Goal: Transaction & Acquisition: Purchase product/service

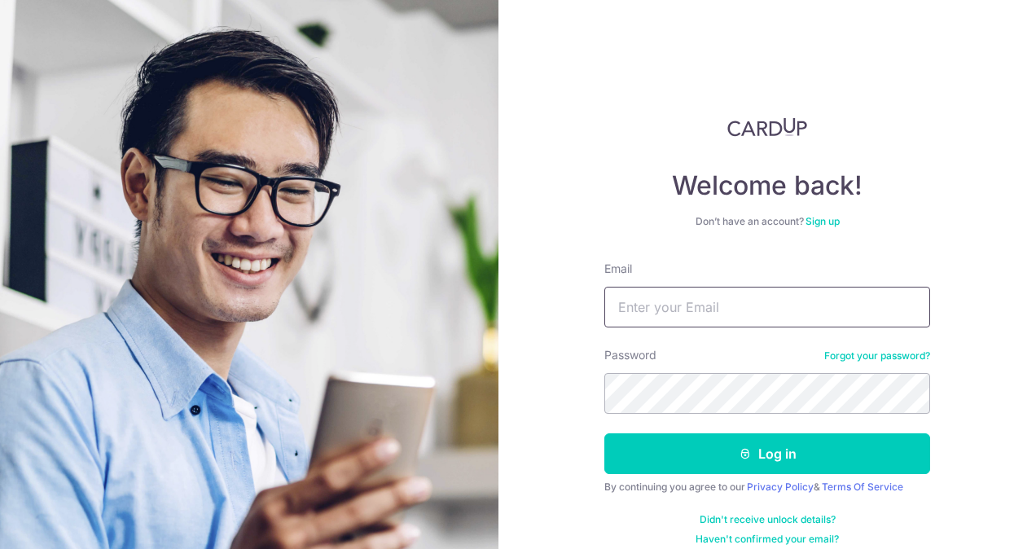
click at [693, 316] on input "Email" at bounding box center [767, 307] width 326 height 41
type input "[EMAIL_ADDRESS][DOMAIN_NAME]"
click at [604, 433] on button "Log in" at bounding box center [767, 453] width 326 height 41
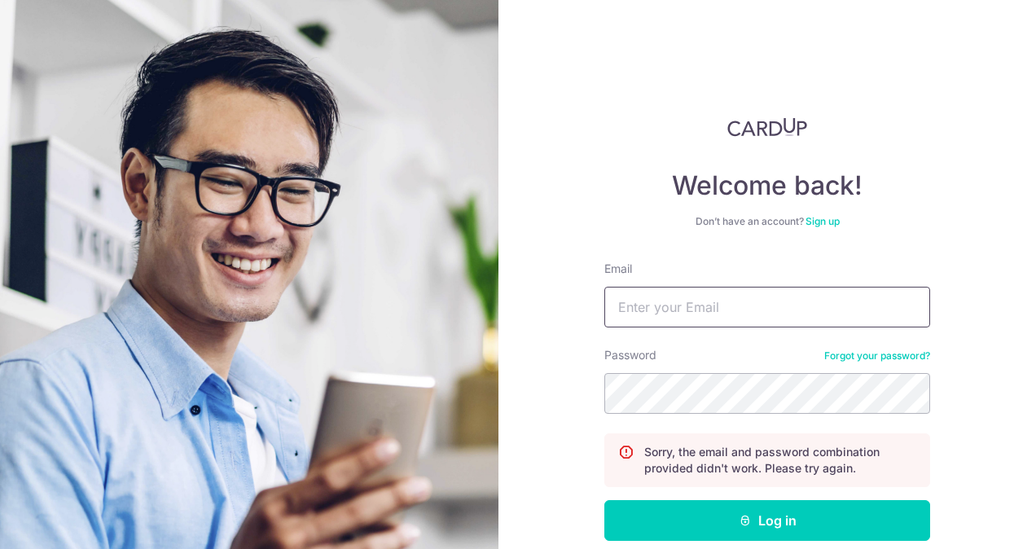
click at [704, 296] on input "Email" at bounding box center [767, 307] width 326 height 41
type input "is_2700@yahoo.com"
click at [604, 500] on button "Log in" at bounding box center [767, 520] width 326 height 41
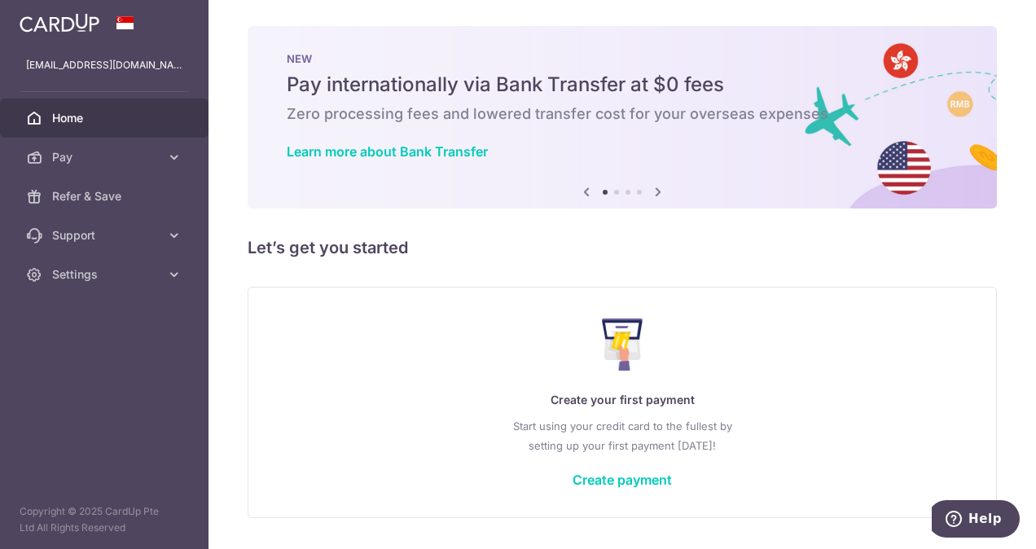
click at [652, 193] on icon at bounding box center [658, 192] width 20 height 20
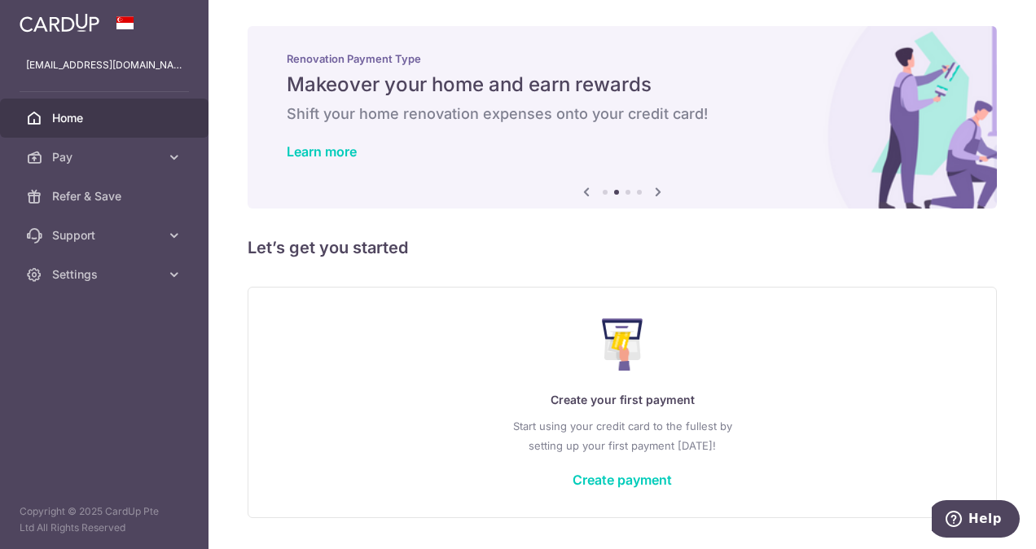
click at [652, 193] on icon at bounding box center [658, 192] width 20 height 20
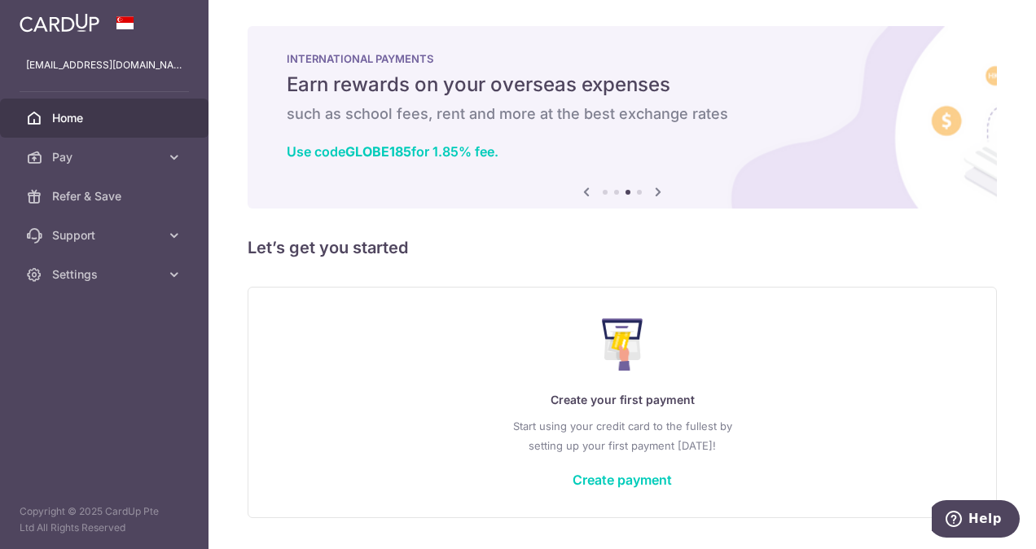
click at [652, 193] on icon at bounding box center [658, 192] width 20 height 20
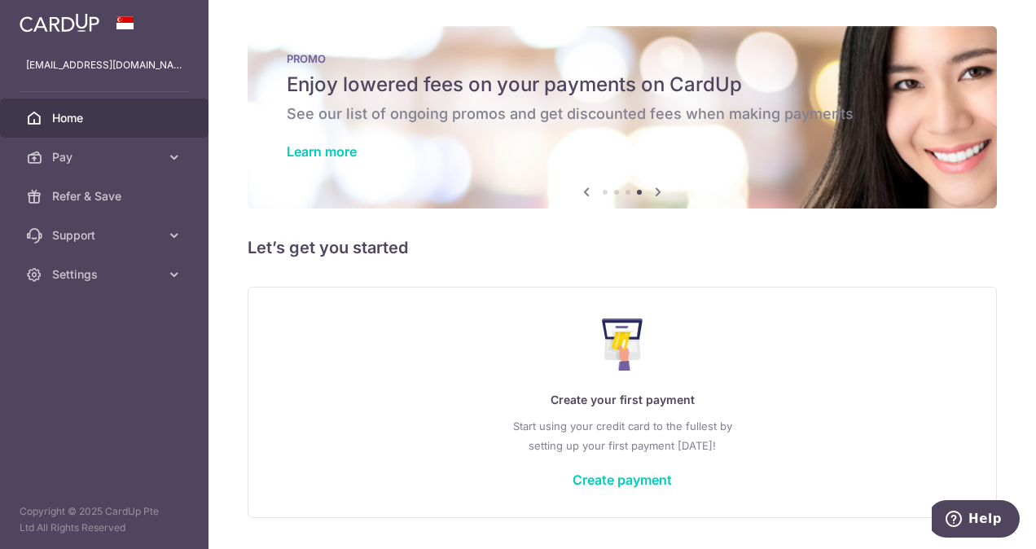
click at [652, 193] on icon at bounding box center [658, 192] width 20 height 20
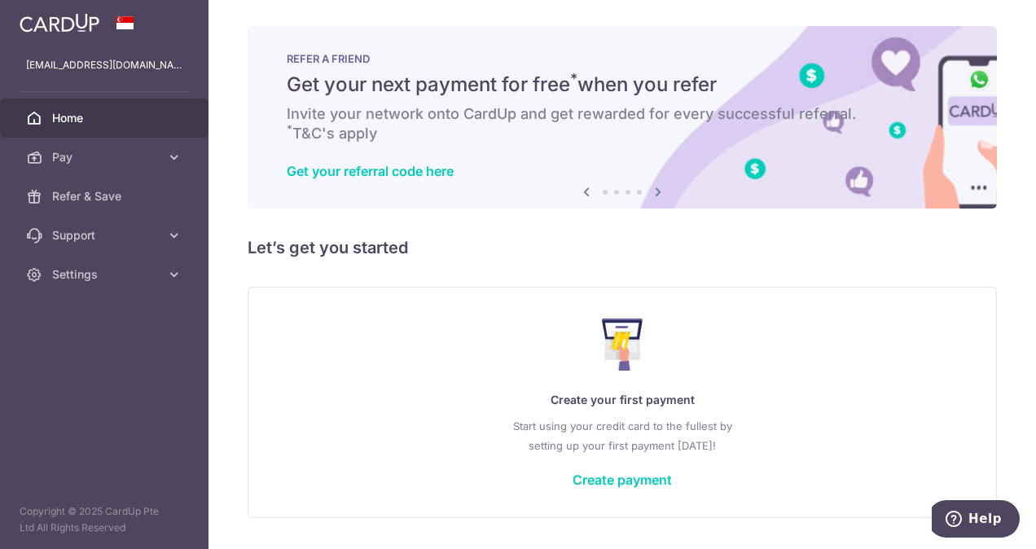
click at [653, 190] on icon at bounding box center [658, 192] width 20 height 20
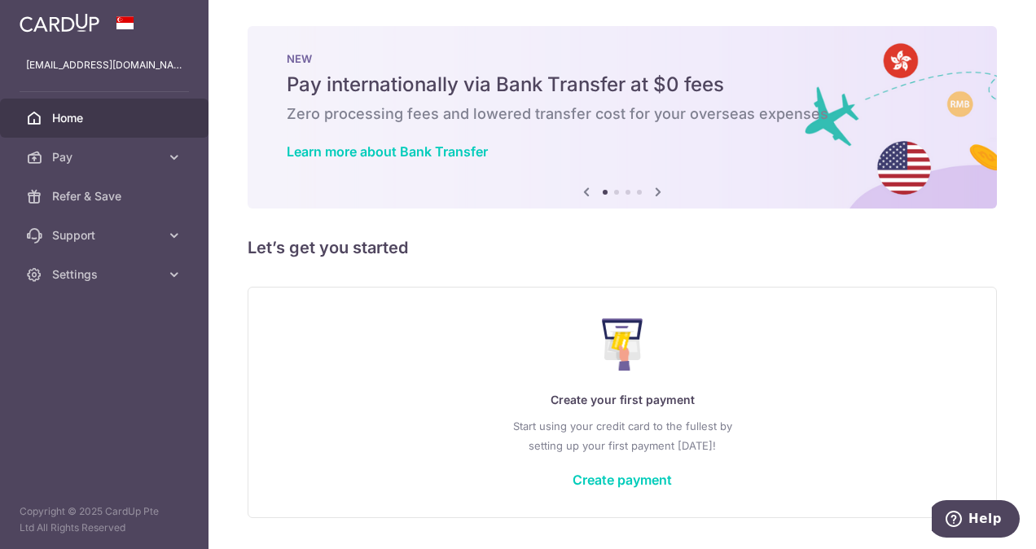
click at [653, 190] on icon at bounding box center [658, 192] width 20 height 20
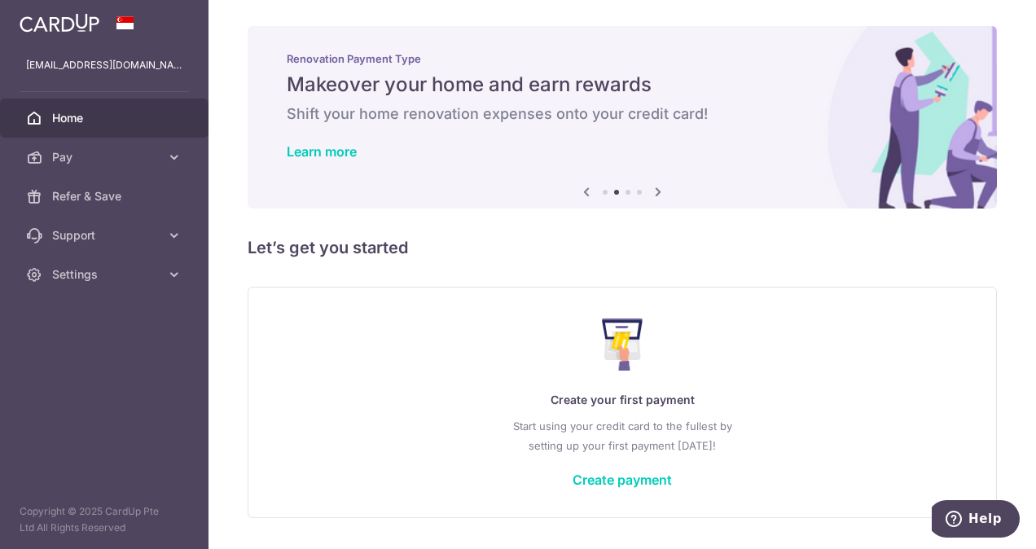
click at [653, 190] on icon at bounding box center [658, 192] width 20 height 20
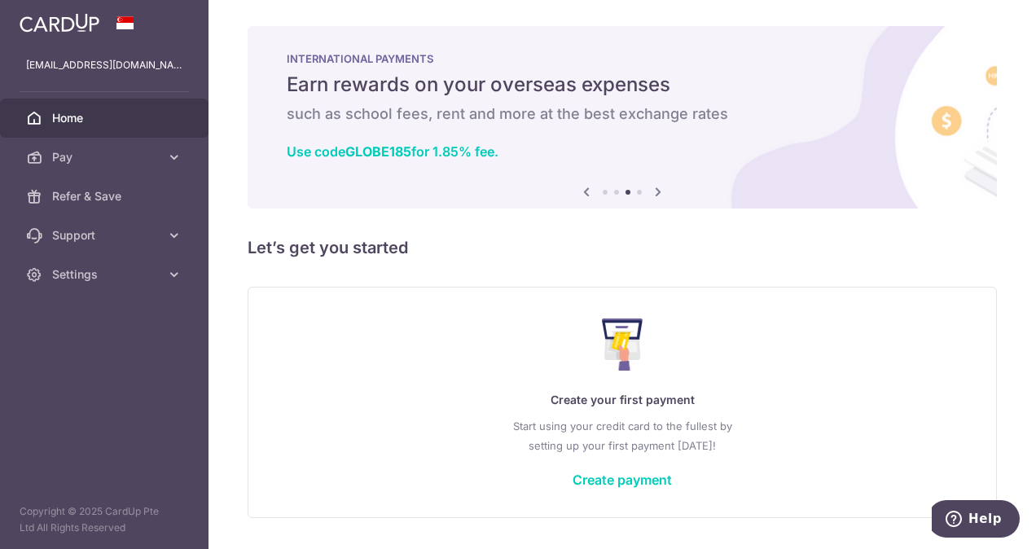
click at [653, 190] on icon at bounding box center [658, 192] width 20 height 20
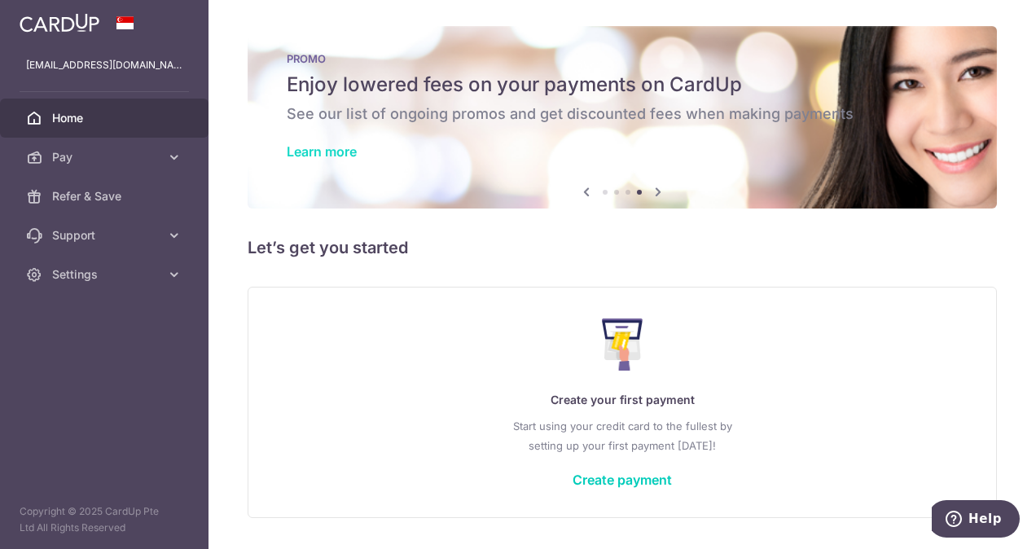
click at [339, 157] on link "Learn more" at bounding box center [322, 151] width 70 height 16
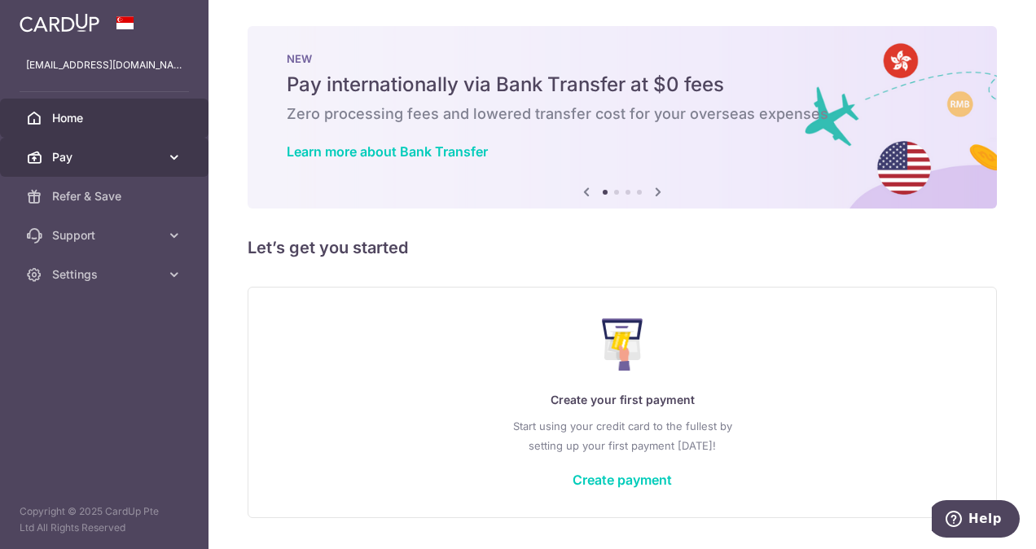
click at [95, 160] on span "Pay" at bounding box center [105, 157] width 107 height 16
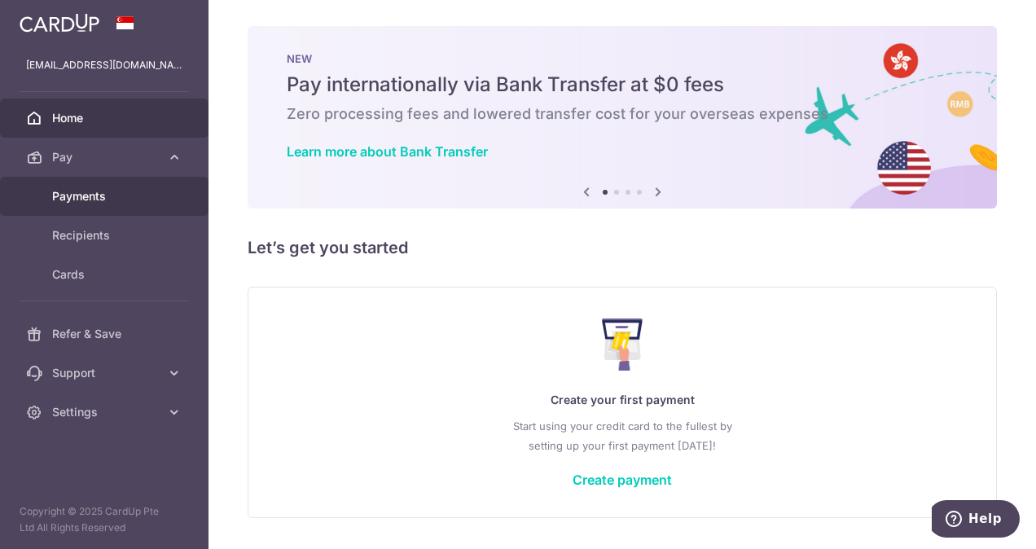
click at [103, 196] on span "Payments" at bounding box center [105, 196] width 107 height 16
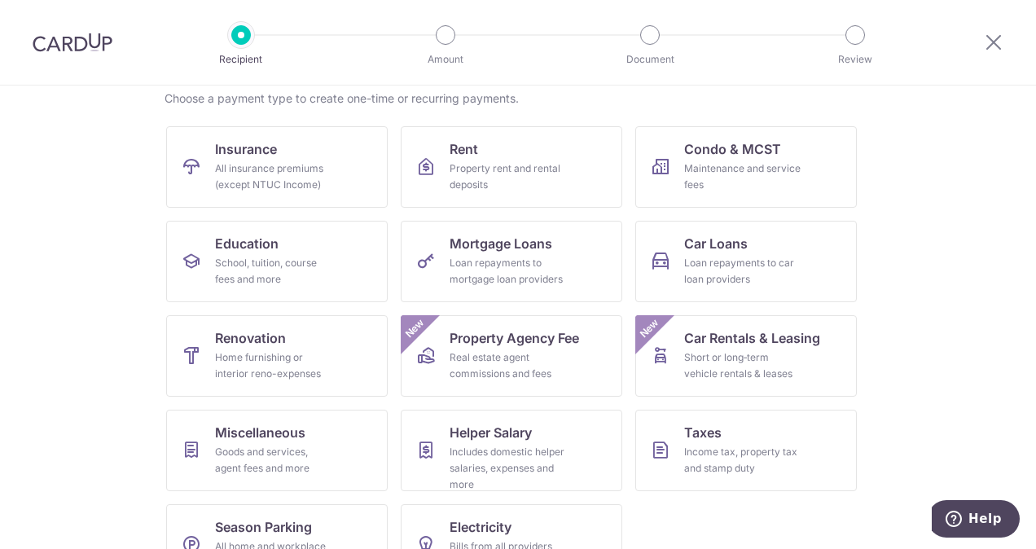
scroll to position [179, 0]
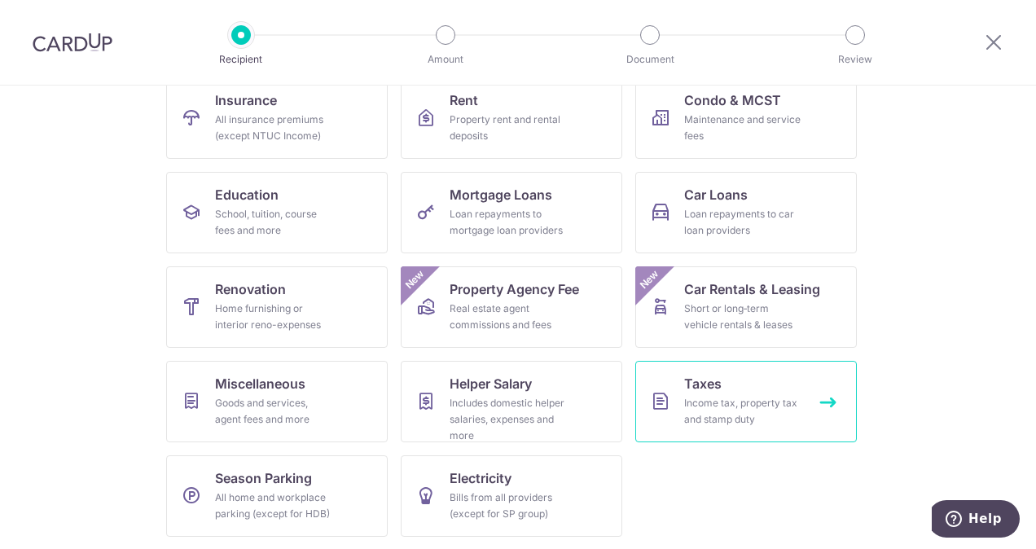
click at [669, 392] on link "Taxes Income tax, property tax and stamp duty" at bounding box center [745, 401] width 221 height 81
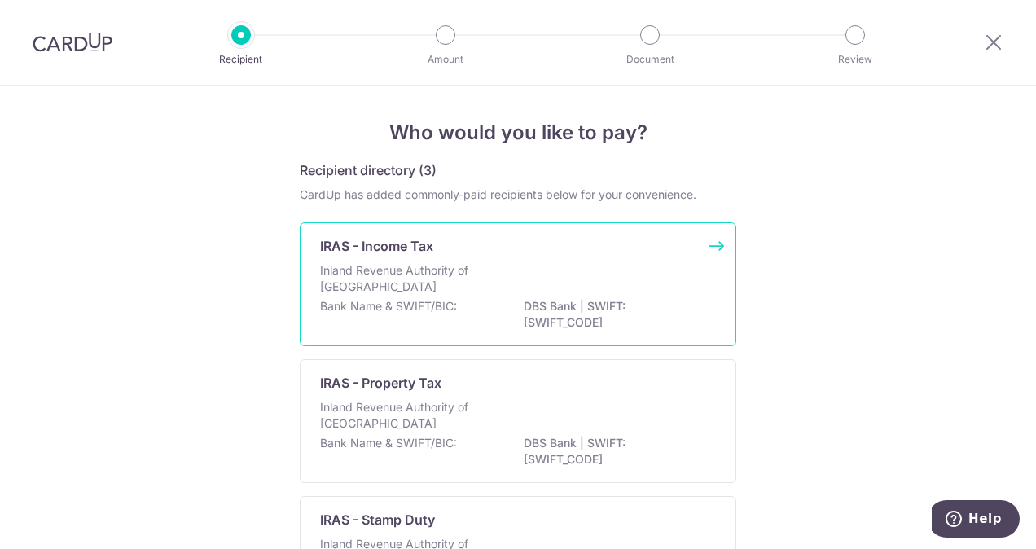
click at [541, 296] on div "Inland Revenue Authority of Singapore" at bounding box center [518, 280] width 396 height 36
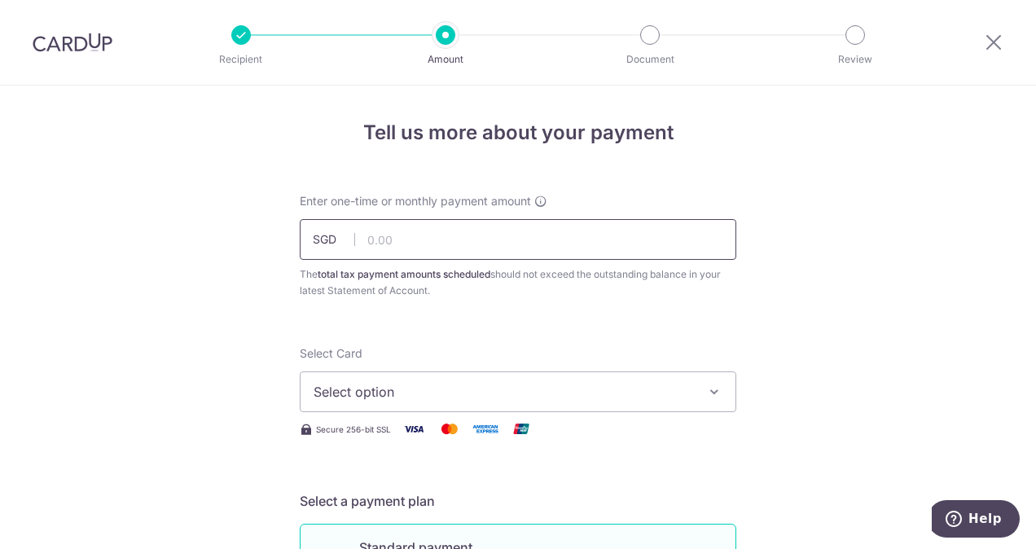
click at [474, 234] on input "text" at bounding box center [518, 239] width 436 height 41
click at [409, 239] on input "text" at bounding box center [518, 239] width 436 height 41
type input "1,100.00"
click at [581, 392] on span "Select option" at bounding box center [502, 392] width 379 height 20
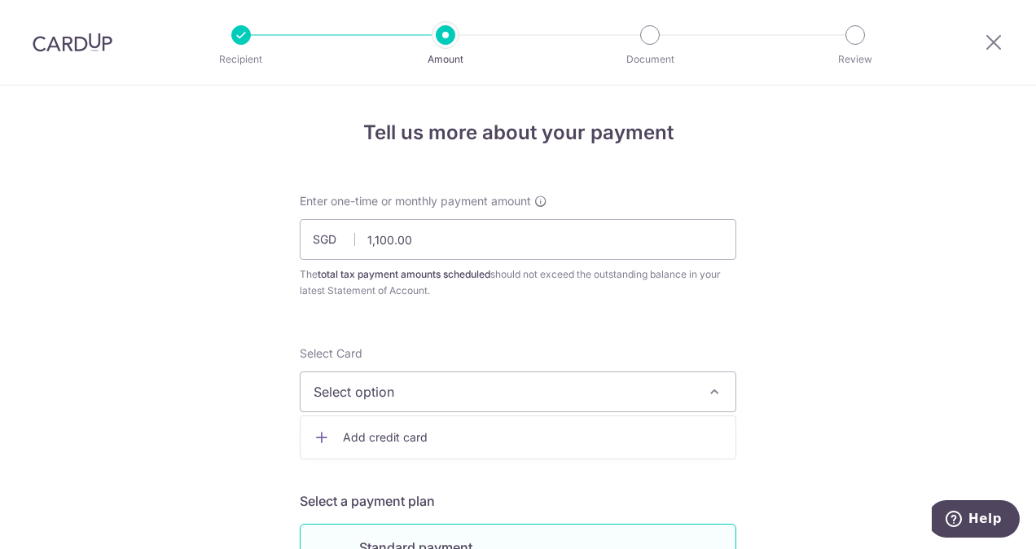
click at [572, 372] on button "Select option" at bounding box center [518, 391] width 436 height 41
click at [417, 445] on link "Add credit card" at bounding box center [517, 437] width 435 height 29
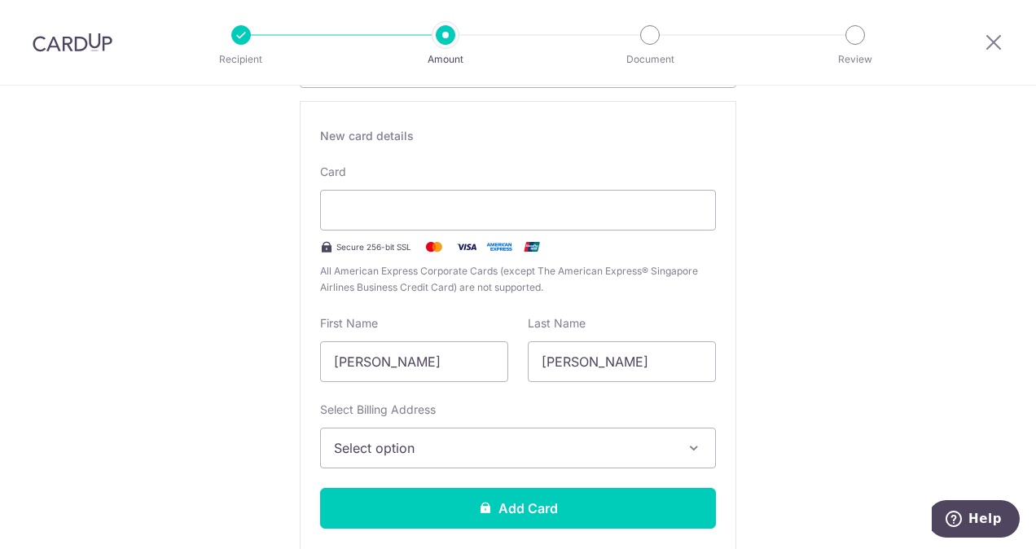
scroll to position [326, 0]
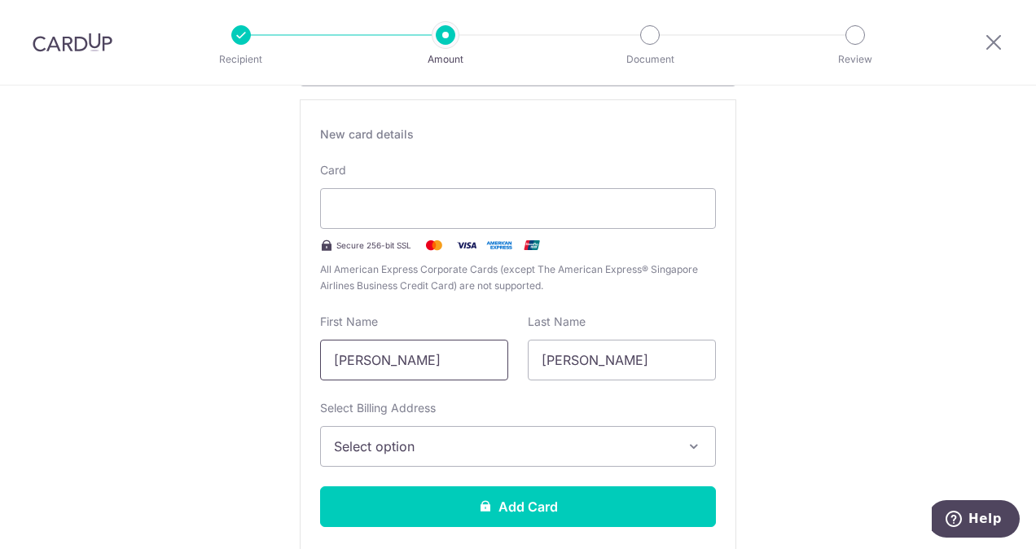
click at [459, 357] on input "[PERSON_NAME]" at bounding box center [414, 359] width 188 height 41
click at [466, 387] on div "New card details Card Secure 256-bit SSL All American Express Corporate Cards (…" at bounding box center [518, 332] width 436 height 467
drag, startPoint x: 455, startPoint y: 361, endPoint x: 309, endPoint y: 357, distance: 145.8
click at [310, 357] on div "First Name Mohamad Ismail" at bounding box center [414, 346] width 208 height 67
type input "Ismawati"
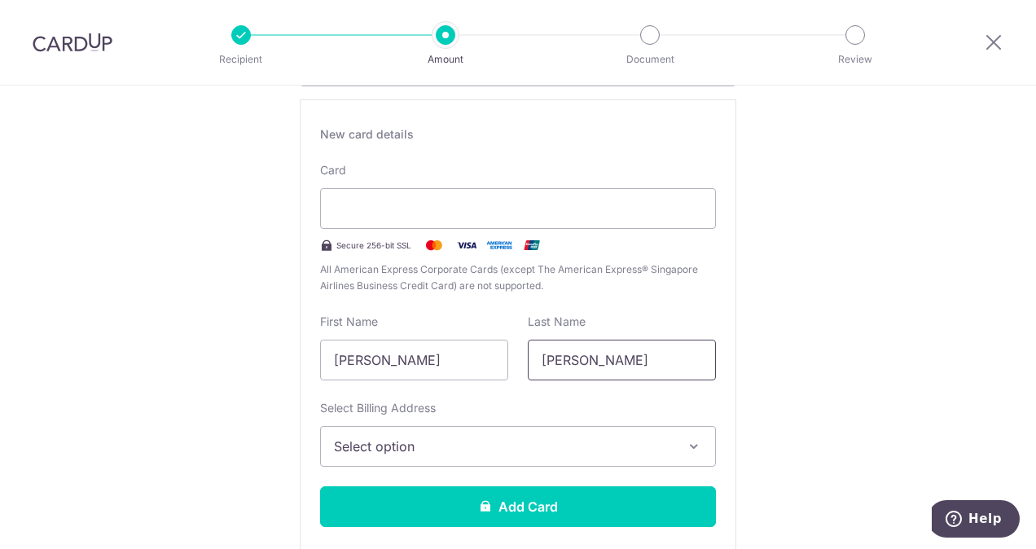
click at [591, 361] on input "Mohamad Amin" at bounding box center [622, 359] width 188 height 41
type input "Mohd Amin"
click at [532, 441] on span "Select option" at bounding box center [503, 446] width 339 height 20
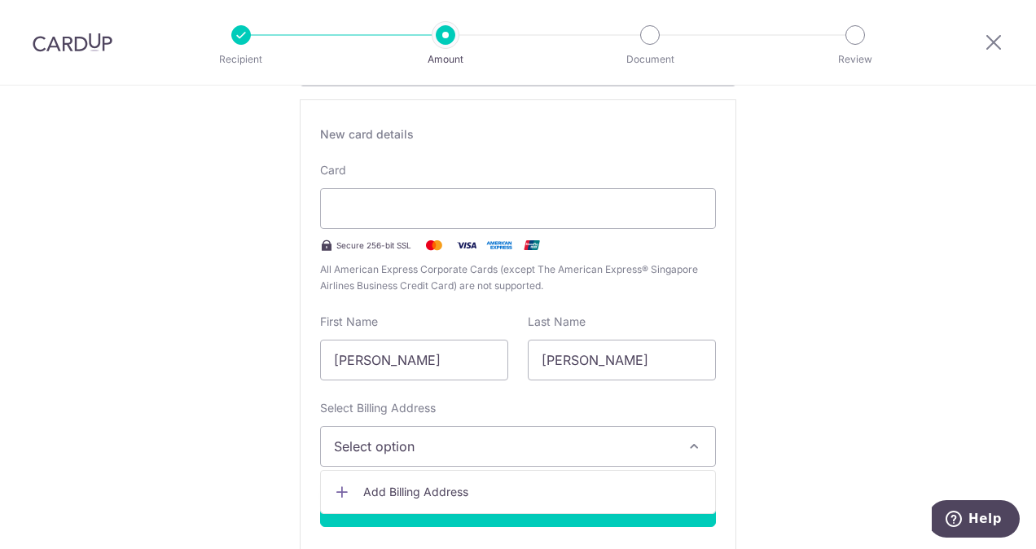
click at [484, 492] on span "Add Billing Address" at bounding box center [532, 492] width 339 height 16
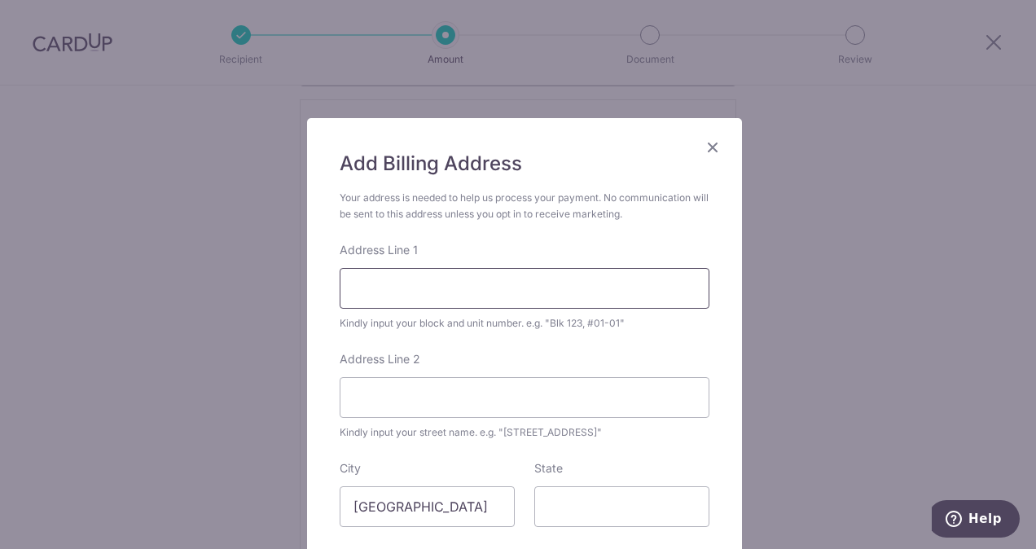
click at [492, 288] on input "Address Line 1" at bounding box center [524, 288] width 370 height 41
type input "Buffalo Road"
type input "210662"
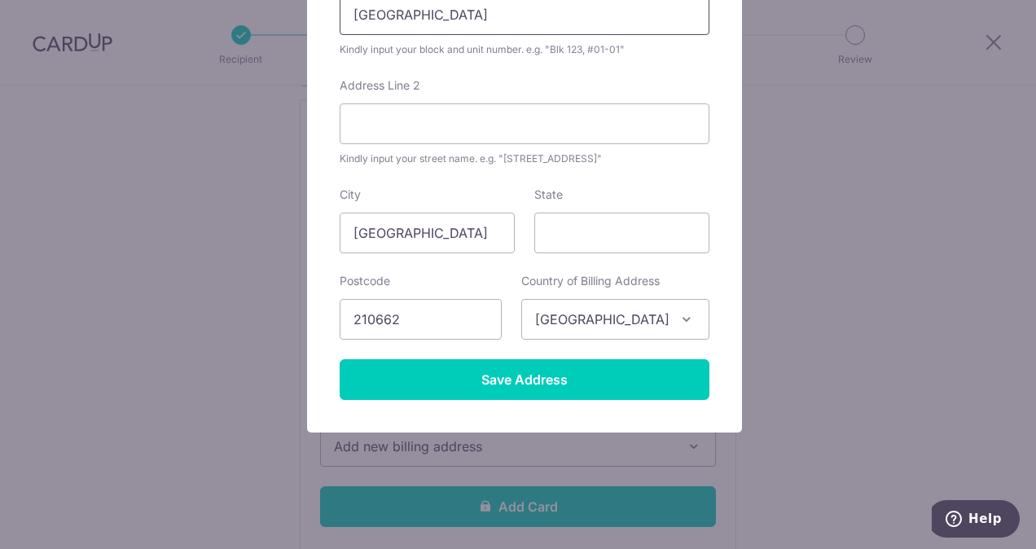
drag, startPoint x: 437, startPoint y: 16, endPoint x: 334, endPoint y: 38, distance: 105.7
click at [339, 38] on div "Address Line 1 Buffalo Road Kindly input your block and unit number. e.g. "Blk …" at bounding box center [524, 13] width 370 height 90
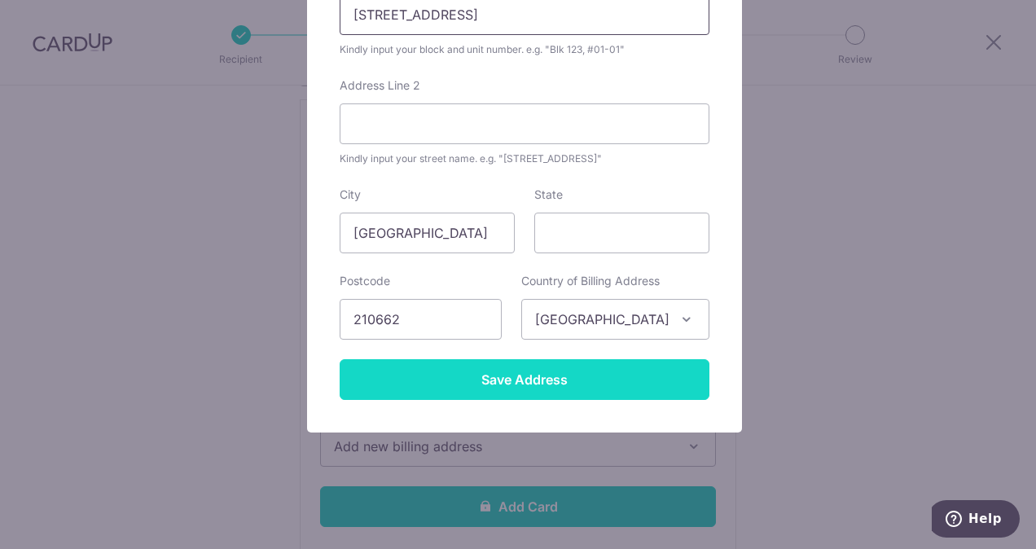
type input "662 Buffalo Road"
click at [490, 376] on input "Save Address" at bounding box center [524, 379] width 370 height 41
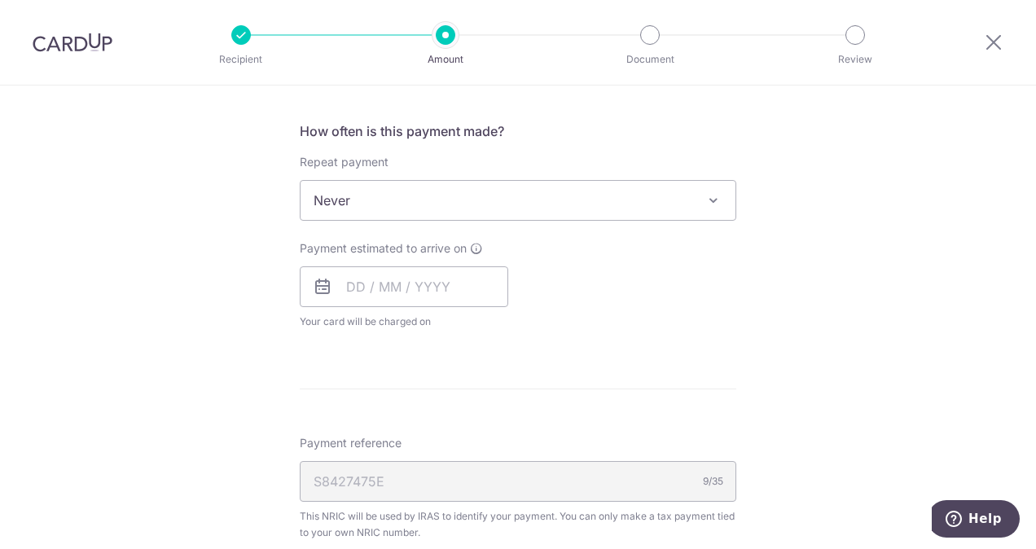
scroll to position [1105, 0]
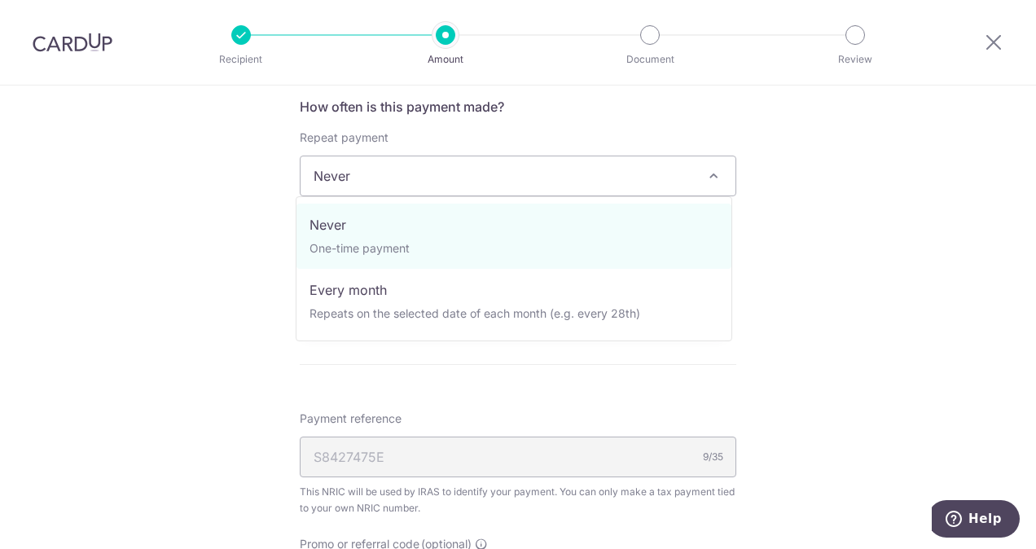
click at [475, 165] on span "Never" at bounding box center [517, 175] width 435 height 39
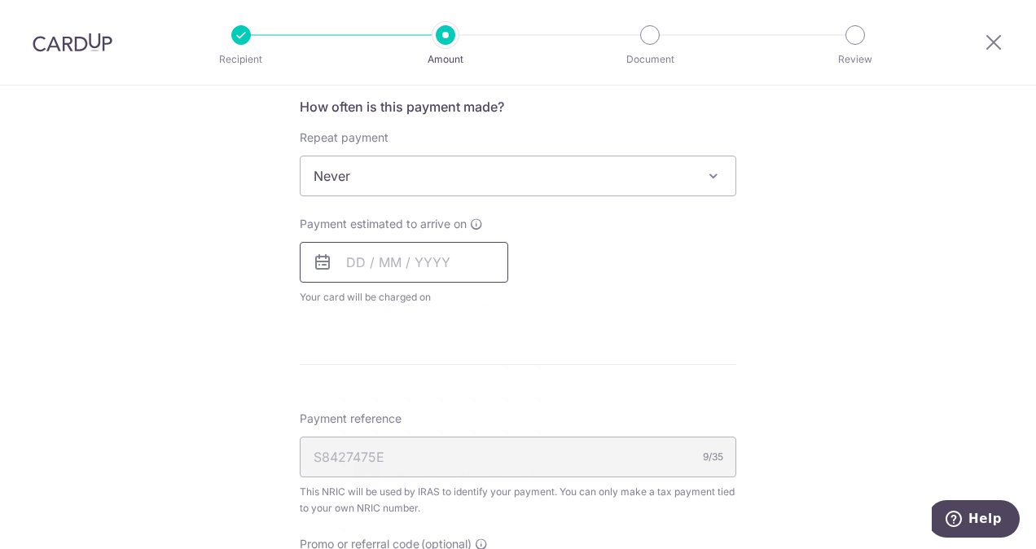
click at [365, 259] on input "text" at bounding box center [404, 262] width 208 height 41
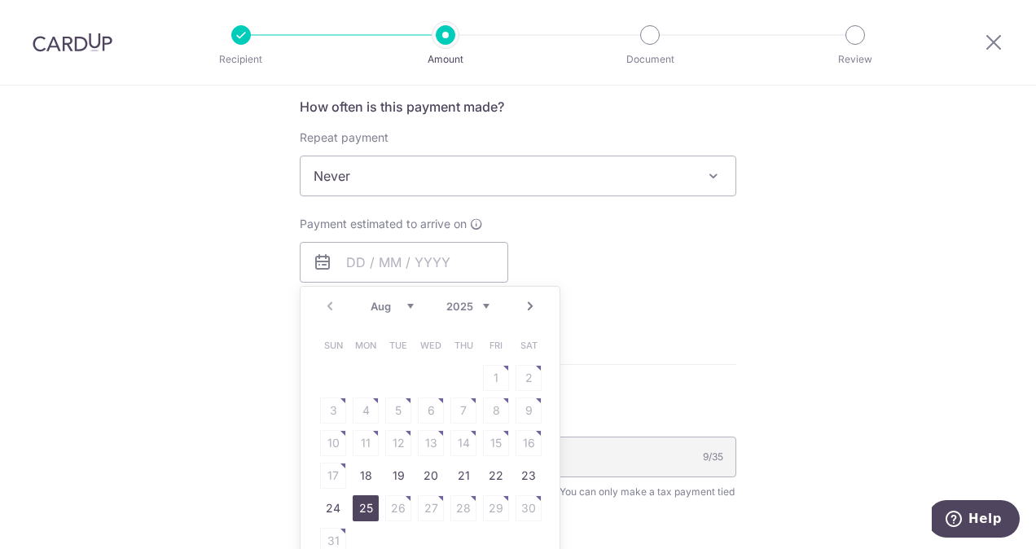
click at [365, 501] on link "25" at bounding box center [366, 508] width 26 height 26
type input "[DATE]"
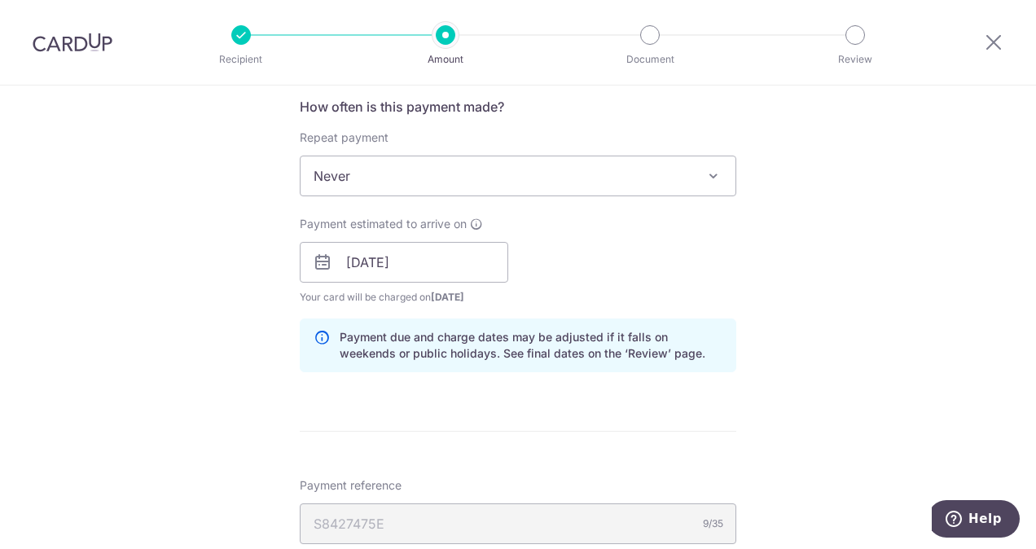
click at [467, 392] on form "Enter one-time or monthly payment amount SGD 1,100.00 1100.00 The total tax pay…" at bounding box center [518, 9] width 436 height 1842
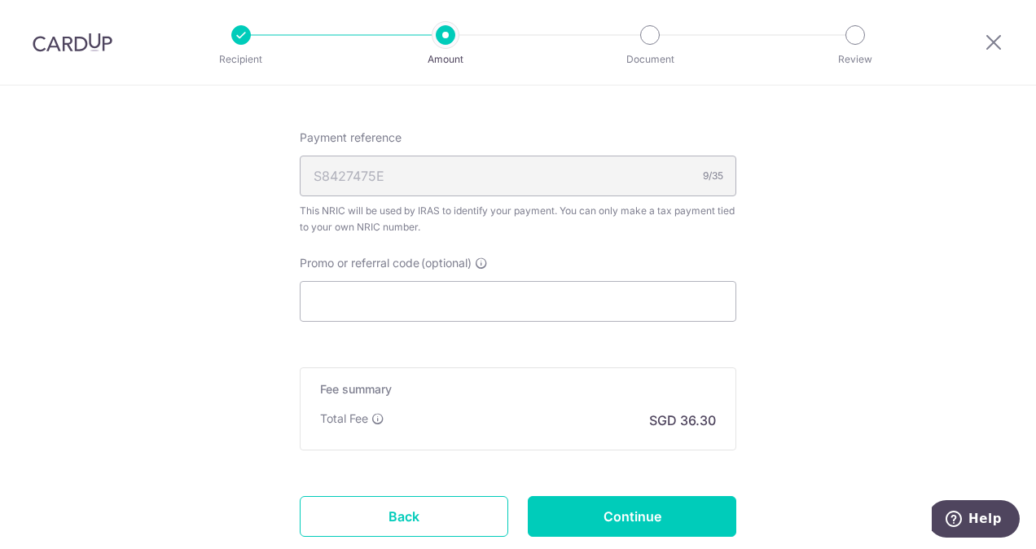
scroll to position [1510, 0]
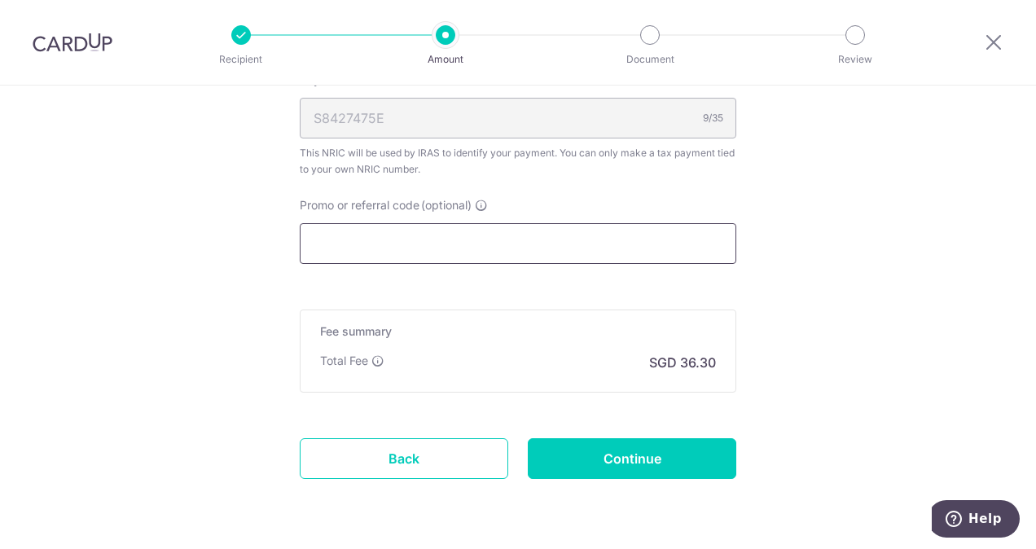
click at [552, 241] on input "Promo or referral code (optional)" at bounding box center [518, 243] width 436 height 41
paste input "VTAX25ONE"
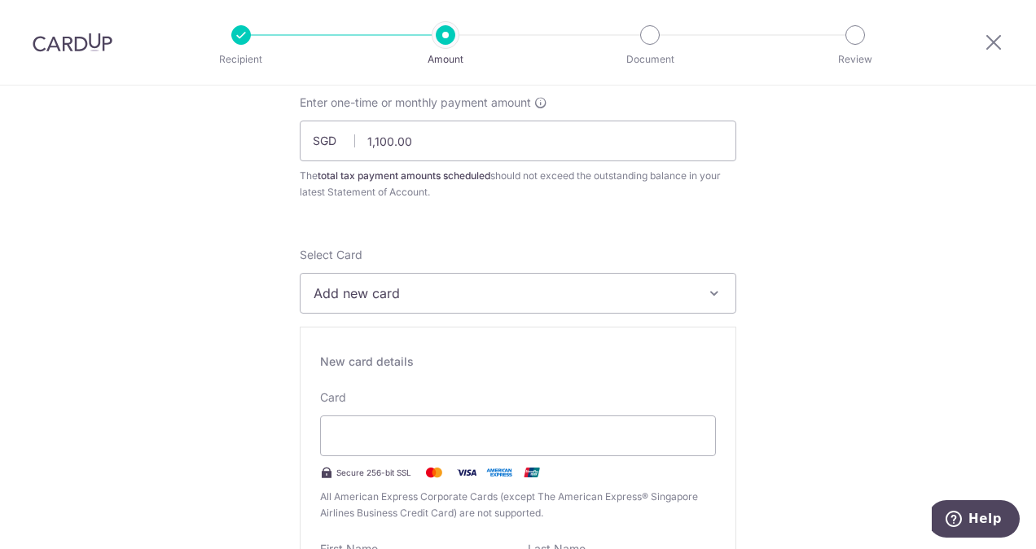
scroll to position [0, 0]
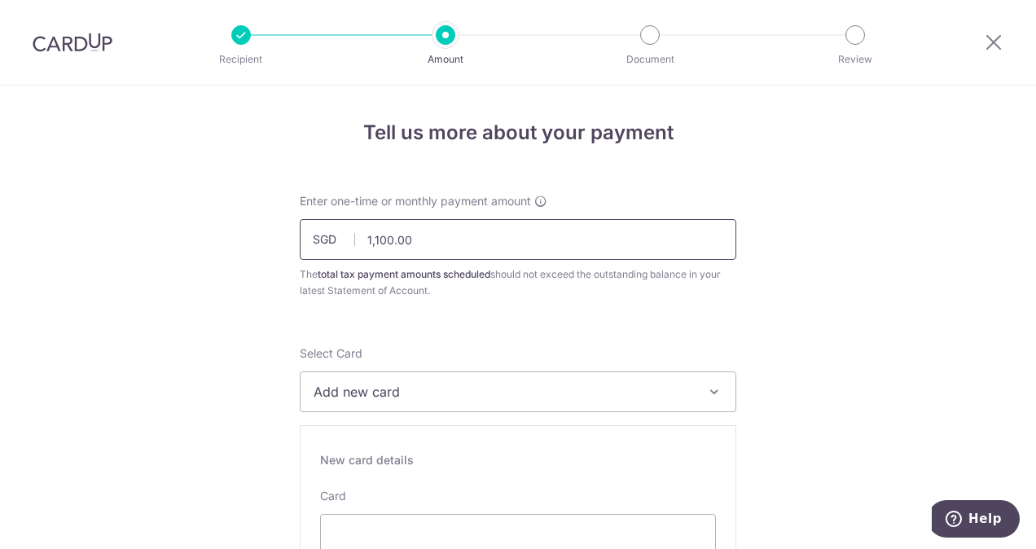
type input "VTAX25ONE"
click at [384, 238] on input "1,100.00" at bounding box center [518, 239] width 436 height 41
click at [389, 238] on input "1,100.00" at bounding box center [518, 239] width 436 height 41
type input "1,110.00"
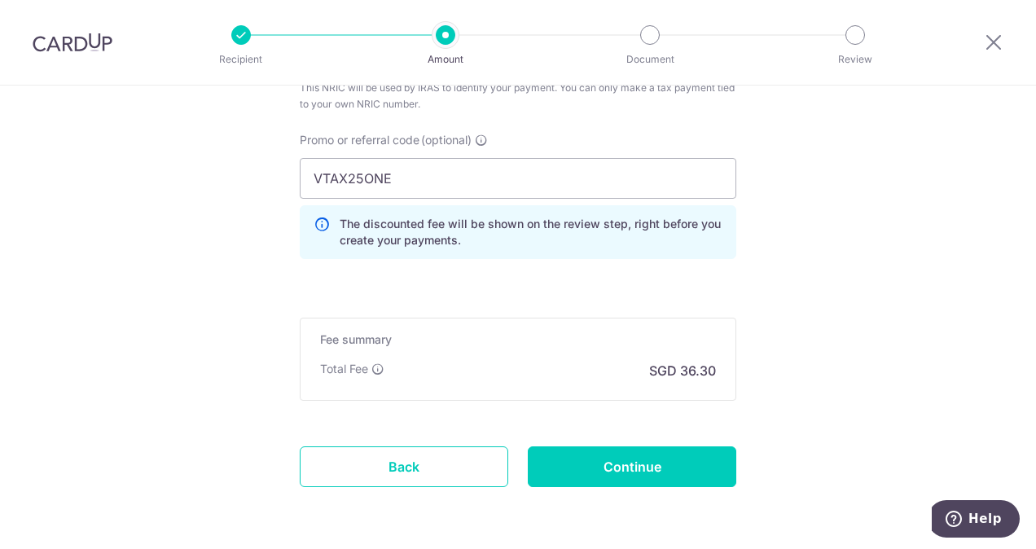
scroll to position [1578, 0]
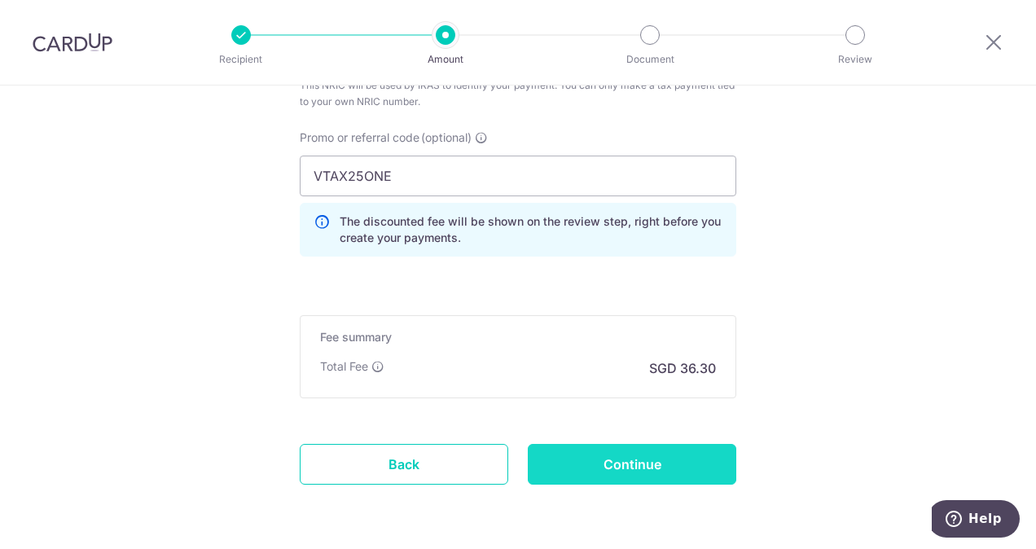
click at [659, 455] on input "Continue" at bounding box center [632, 464] width 208 height 41
type input "Create Schedule"
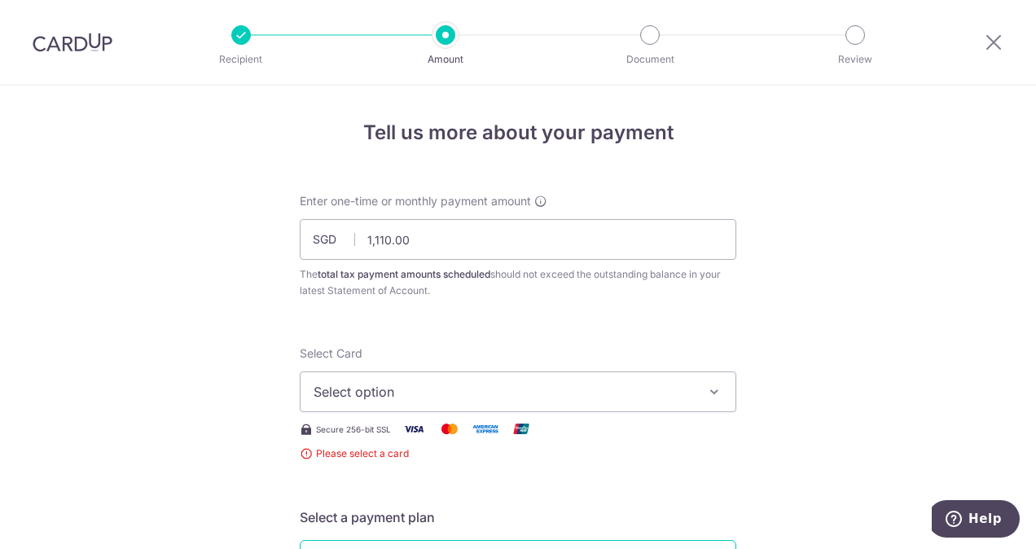
click at [523, 391] on span "Select option" at bounding box center [502, 392] width 379 height 20
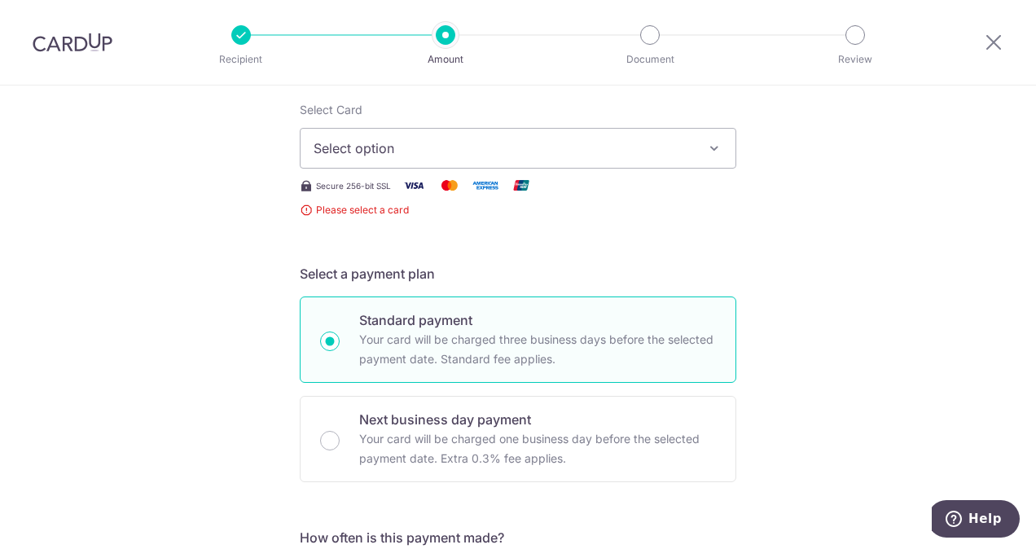
scroll to position [257, 0]
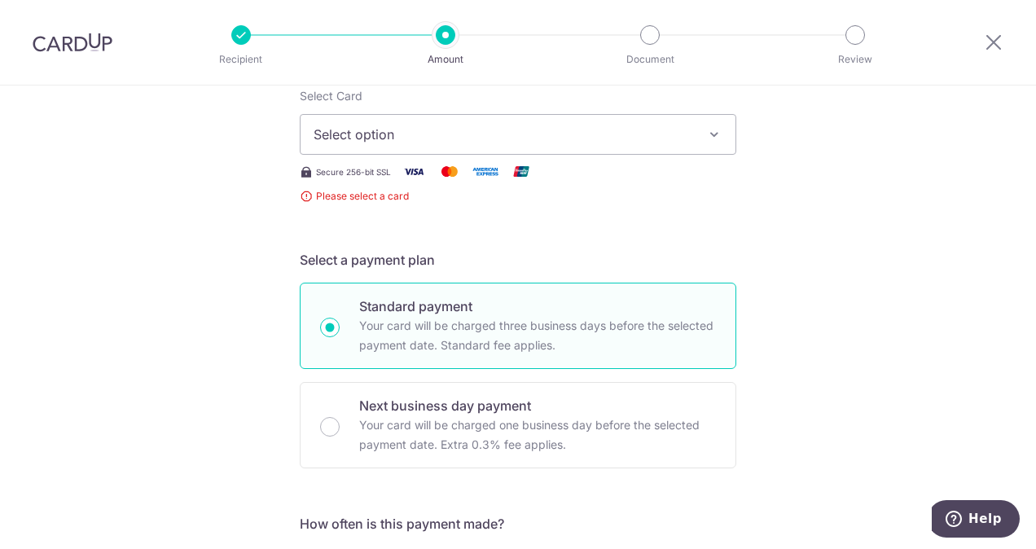
click at [487, 137] on span "Select option" at bounding box center [502, 135] width 379 height 20
click at [404, 186] on link "Add credit card" at bounding box center [517, 179] width 435 height 29
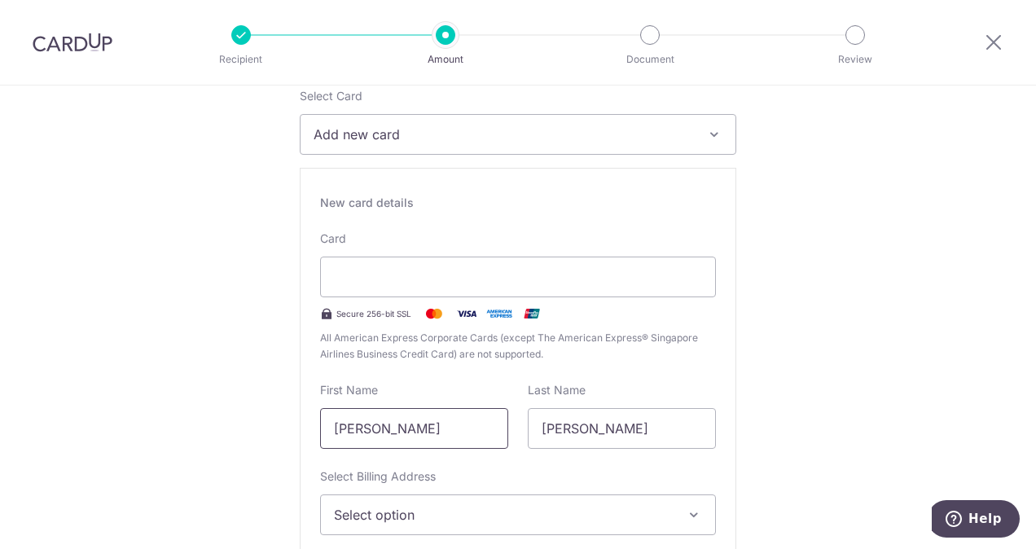
drag, startPoint x: 438, startPoint y: 435, endPoint x: 261, endPoint y: 446, distance: 177.8
type input "Ismawati"
type input "Mohd Amin"
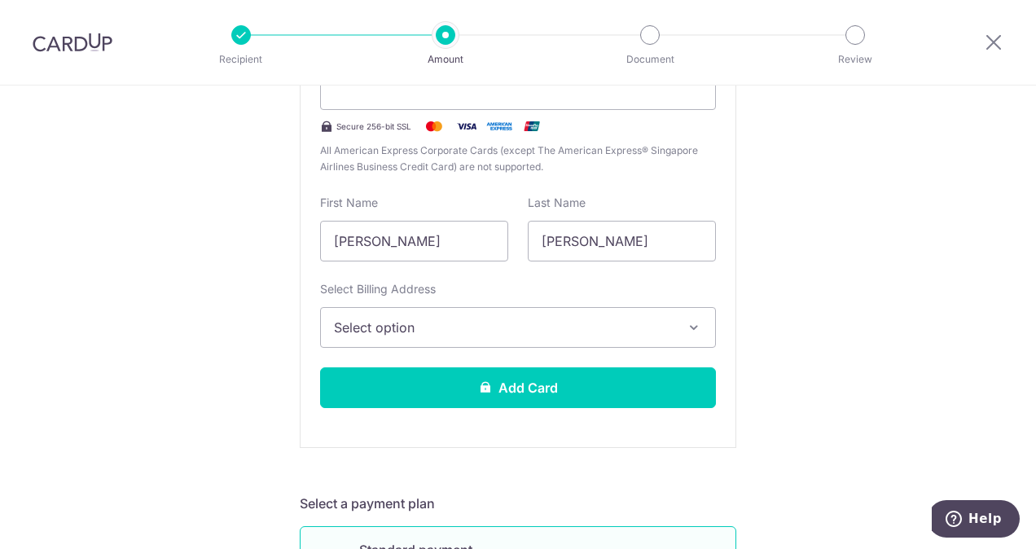
scroll to position [481, 0]
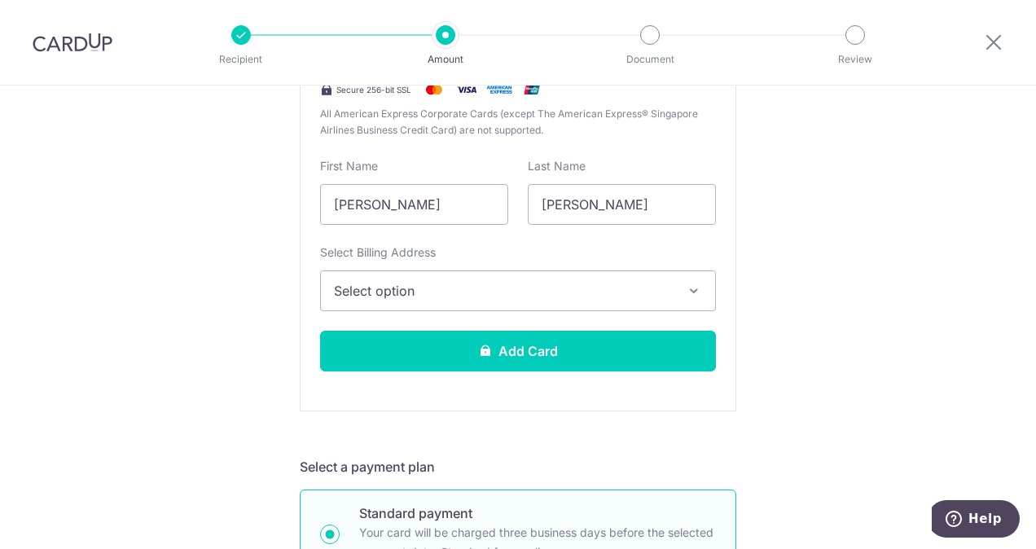
click at [514, 287] on span "Select option" at bounding box center [503, 291] width 339 height 20
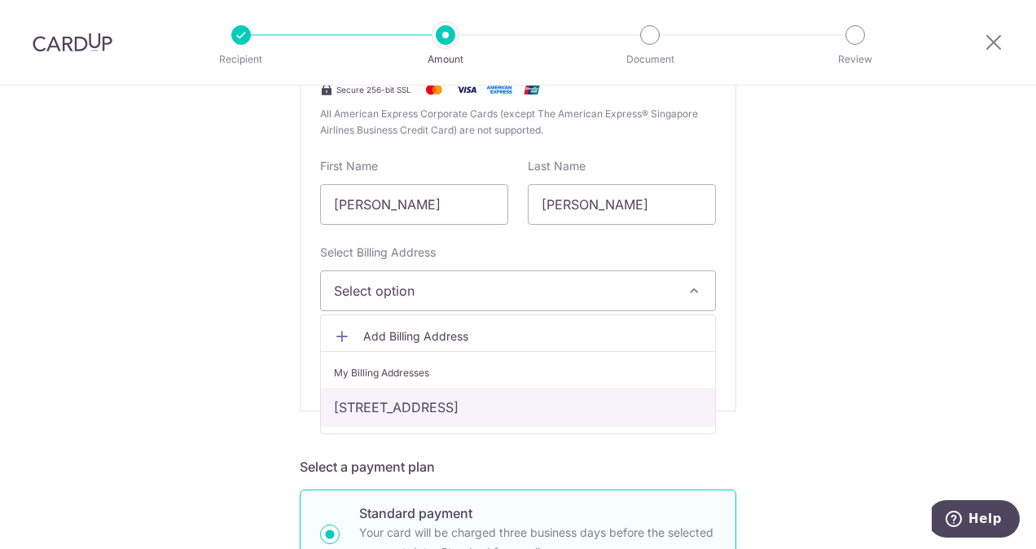
click at [420, 405] on link "662 Buffalo Road, Singapore, Singapore-210662" at bounding box center [518, 407] width 394 height 39
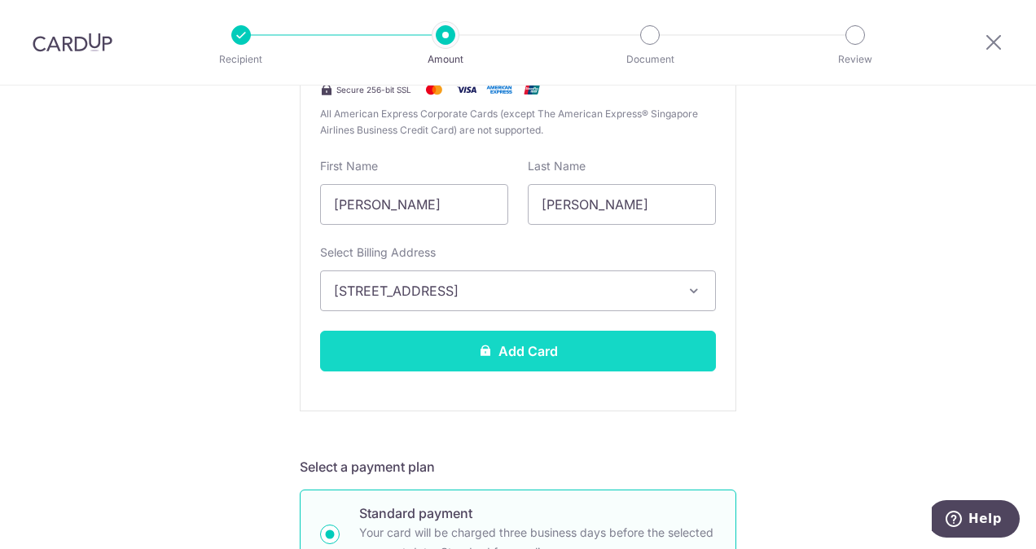
click at [456, 356] on button "Add Card" at bounding box center [518, 351] width 396 height 41
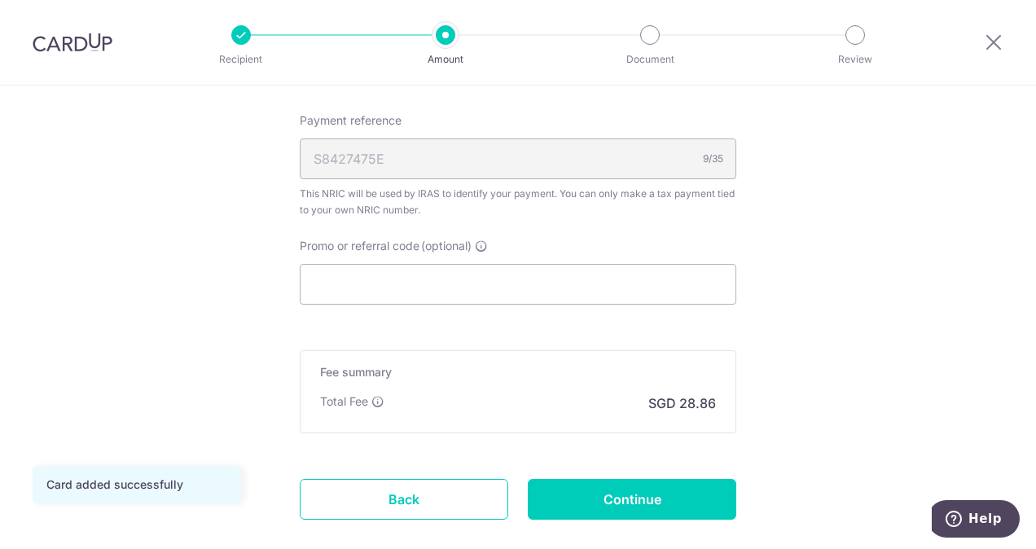
scroll to position [1034, 0]
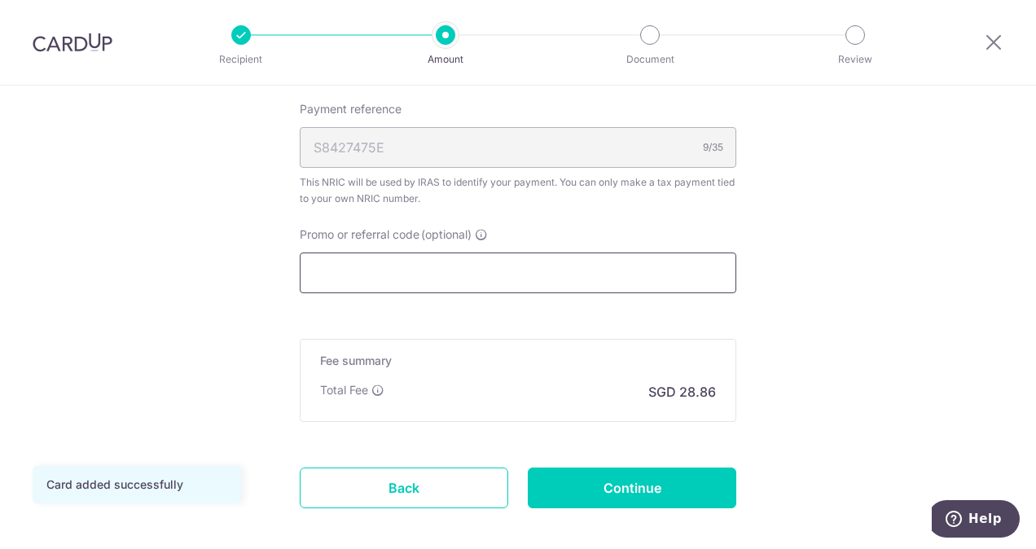
click at [586, 270] on input "Promo or referral code (optional)" at bounding box center [518, 272] width 436 height 41
paste input "VTAX25ONE"
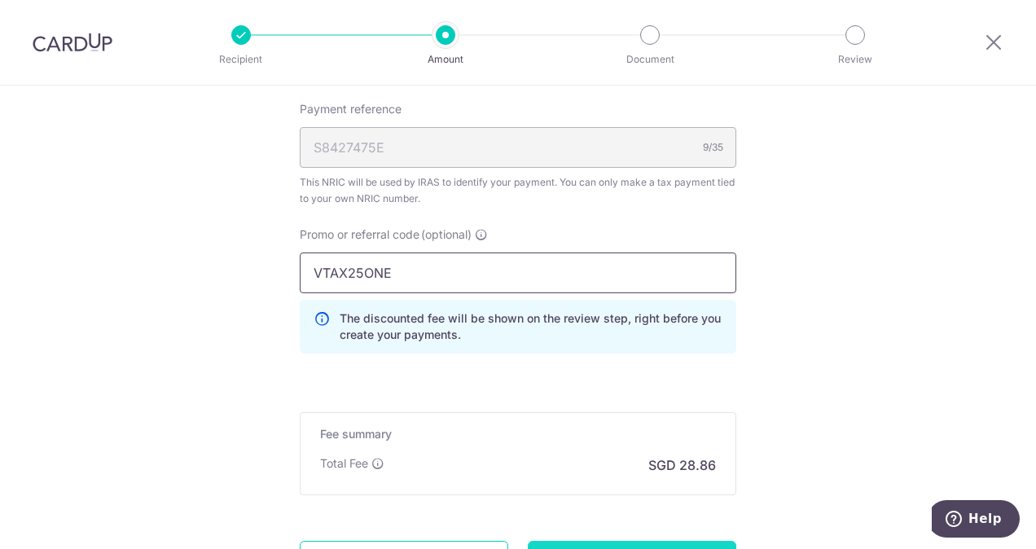
type input "VTAX25ONE"
type input "Create Schedule"
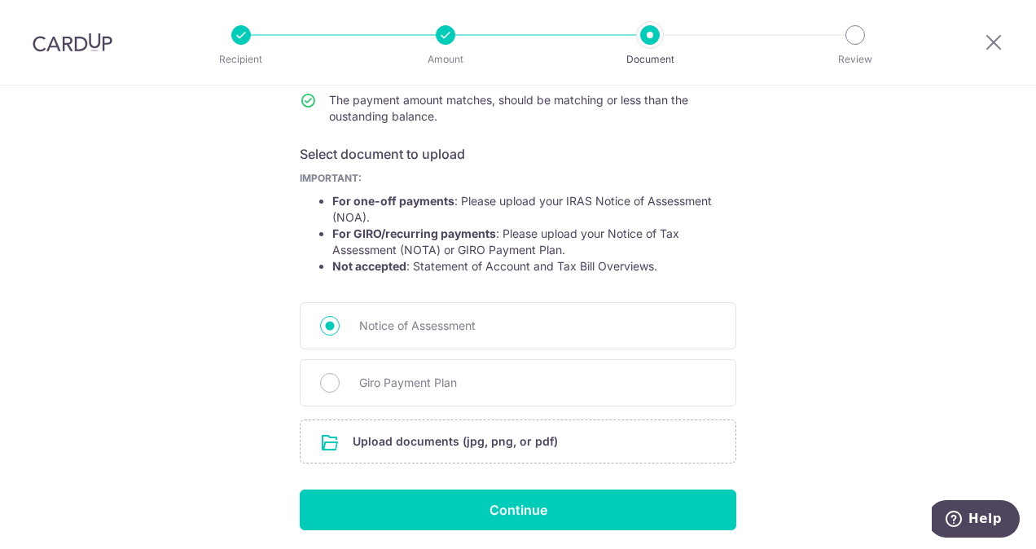
scroll to position [242, 0]
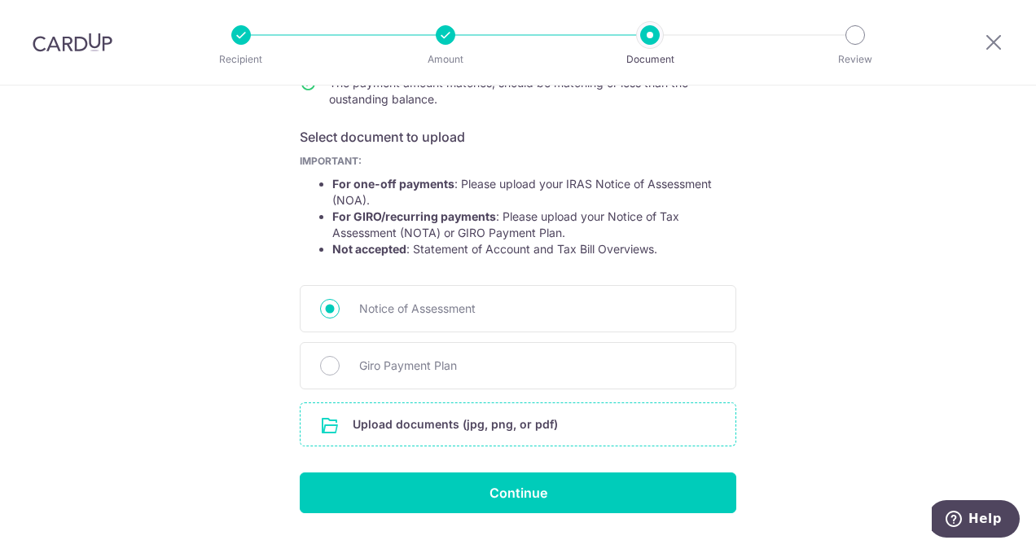
click at [443, 418] on input "file" at bounding box center [517, 424] width 435 height 42
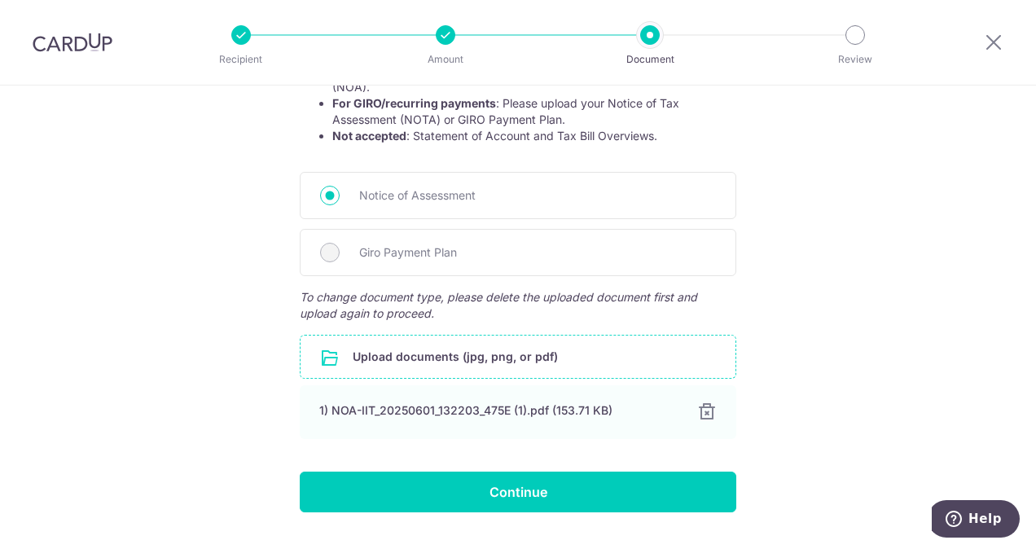
scroll to position [361, 0]
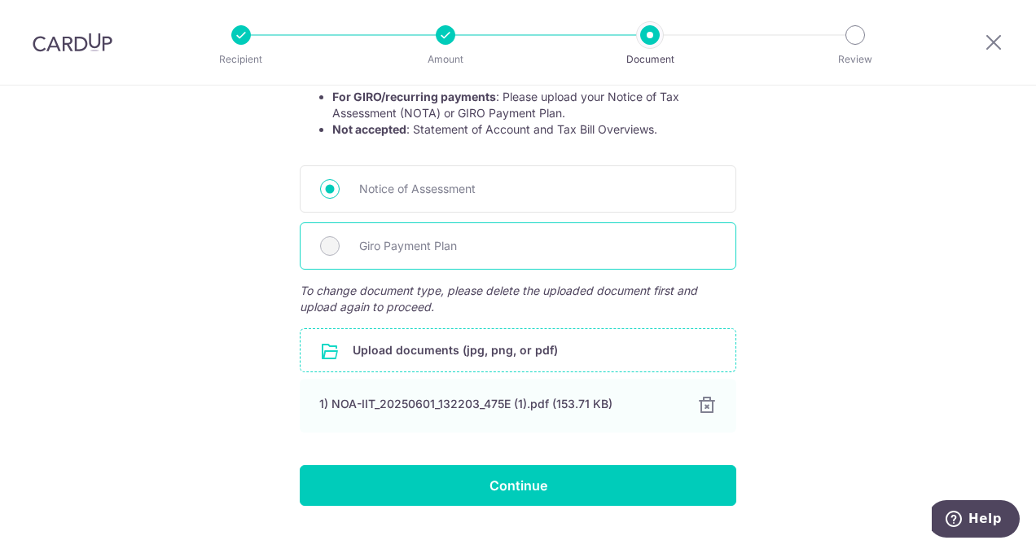
click at [428, 245] on span "Giro Payment Plan" at bounding box center [537, 246] width 357 height 20
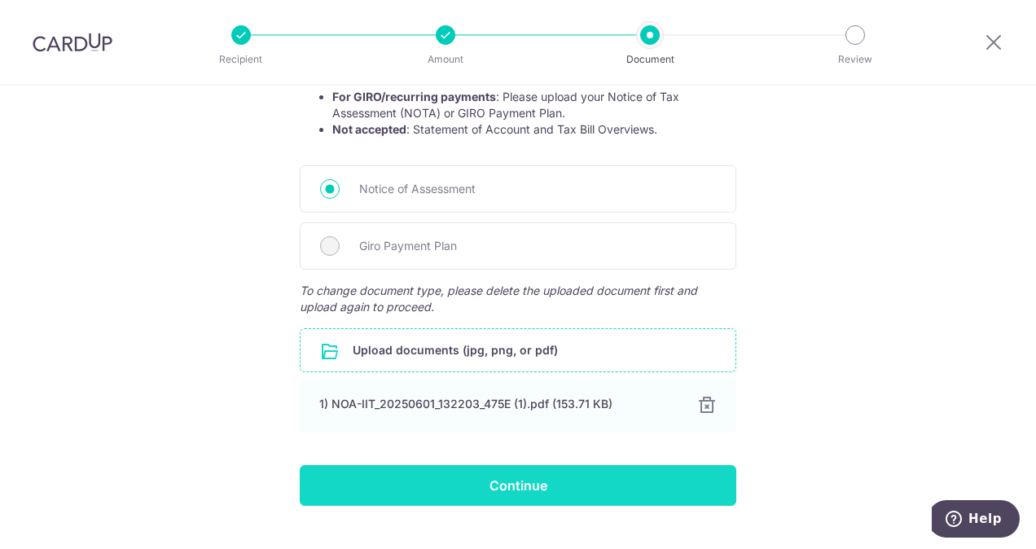
click at [515, 477] on input "Continue" at bounding box center [518, 485] width 436 height 41
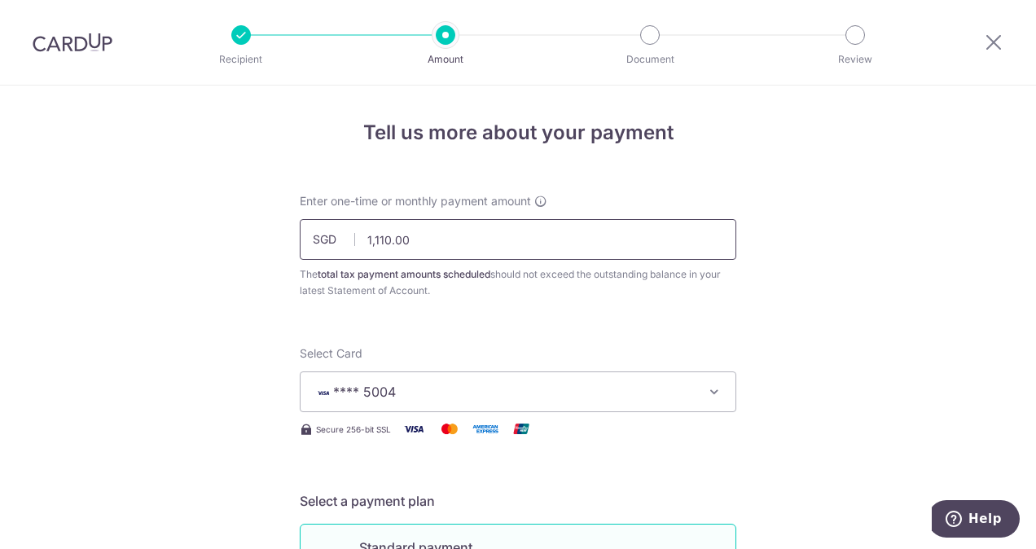
click at [385, 238] on input "1,110.00" at bounding box center [518, 239] width 436 height 41
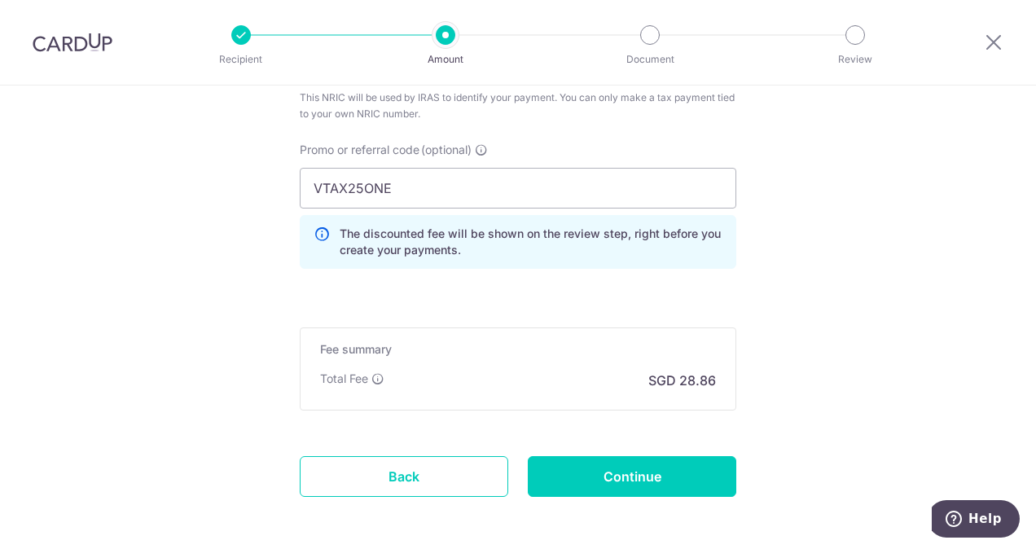
scroll to position [1136, 0]
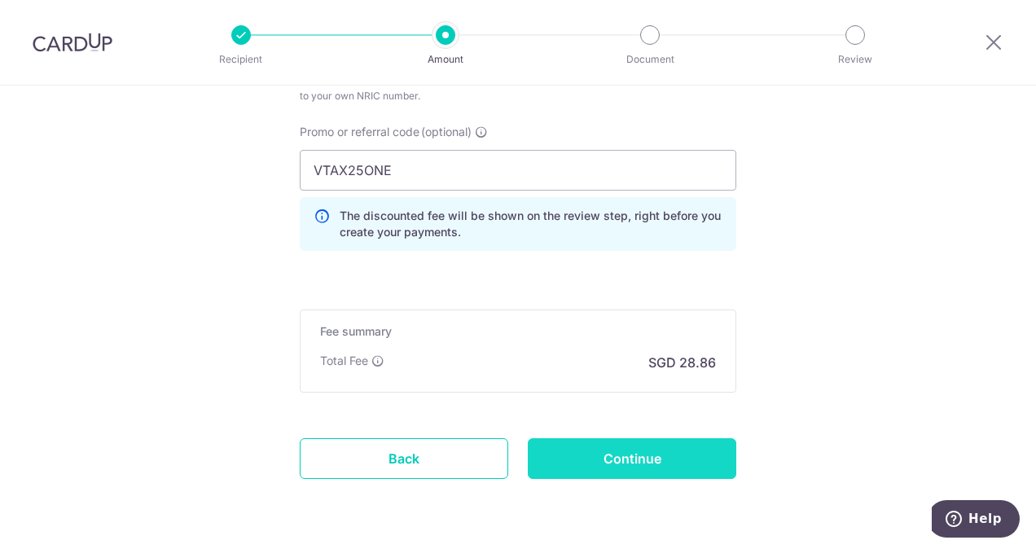
type input "1,100.00"
click at [617, 440] on input "Continue" at bounding box center [632, 458] width 208 height 41
type input "Update Schedule"
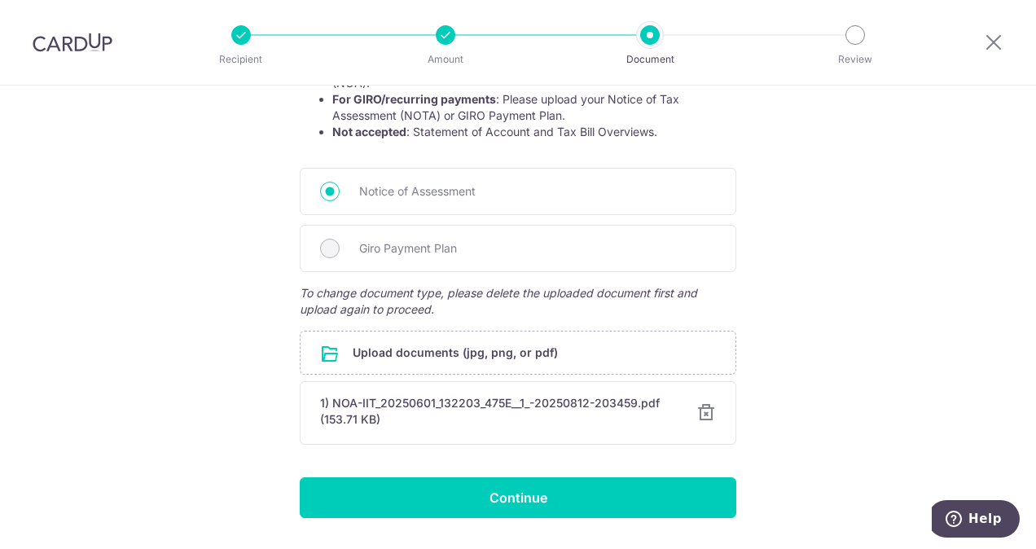
scroll to position [401, 0]
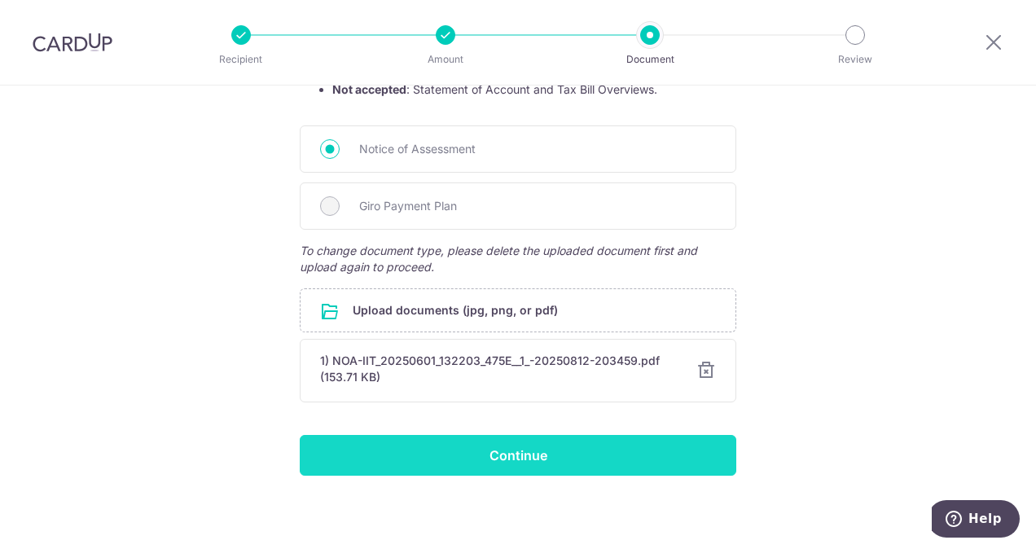
click at [580, 453] on input "Continue" at bounding box center [518, 455] width 436 height 41
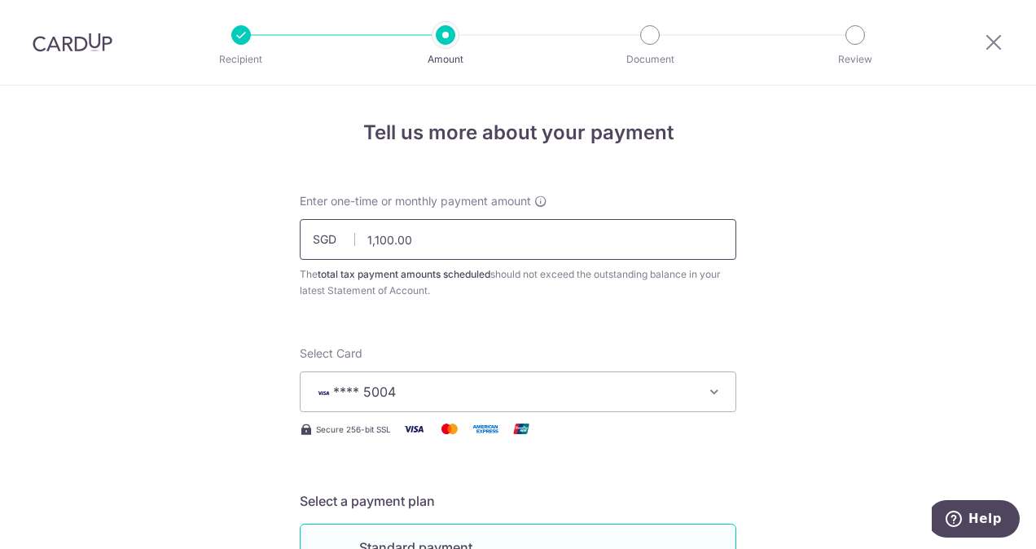
click at [386, 241] on input "1,100.00" at bounding box center [518, 239] width 436 height 41
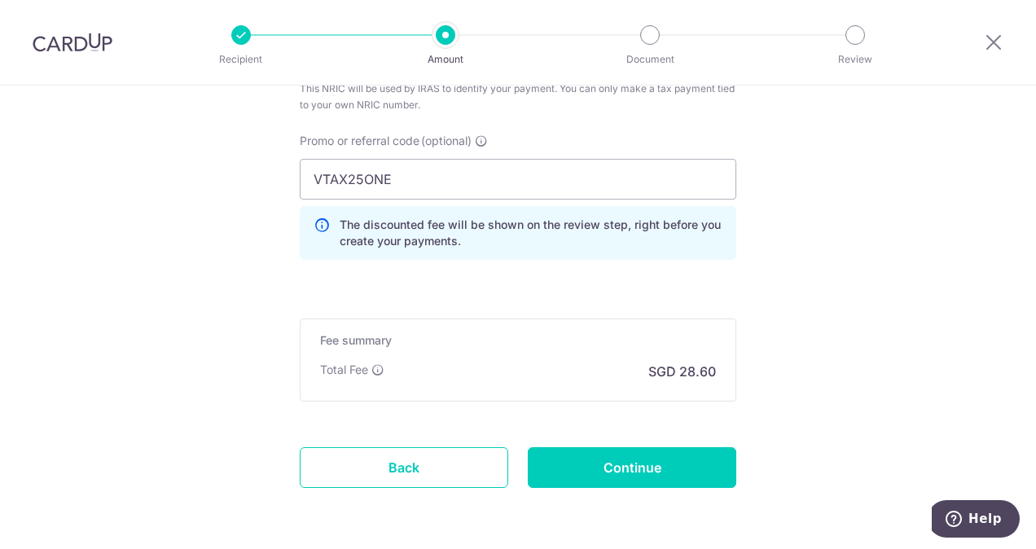
scroll to position [1136, 0]
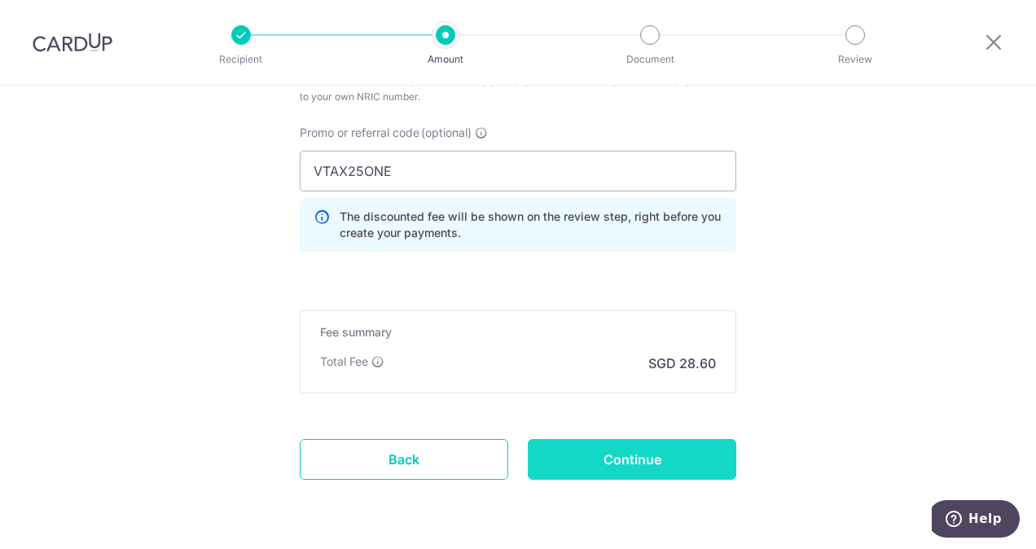
type input "1,108.00"
click at [589, 445] on input "Continue" at bounding box center [632, 459] width 208 height 41
type input "Update Schedule"
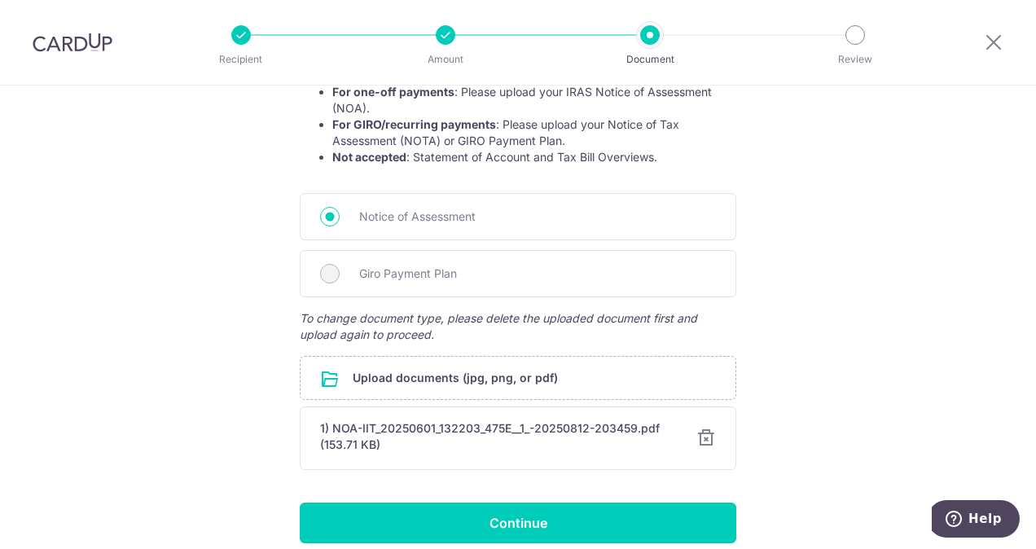
scroll to position [343, 0]
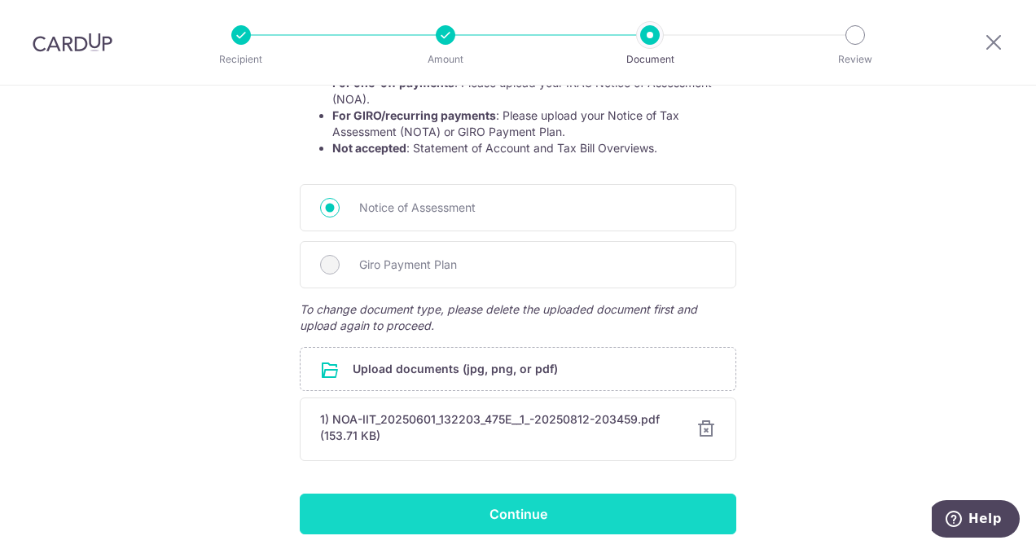
click at [506, 500] on input "Continue" at bounding box center [518, 513] width 436 height 41
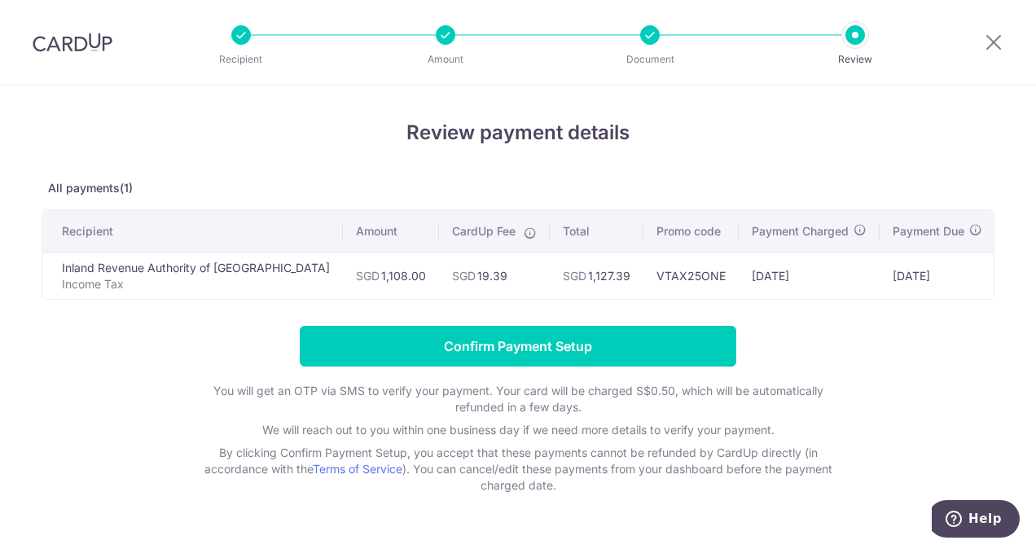
click at [478, 475] on p "By clicking Confirm Payment Setup, you accept that these payments cannot be ref…" at bounding box center [517, 469] width 651 height 49
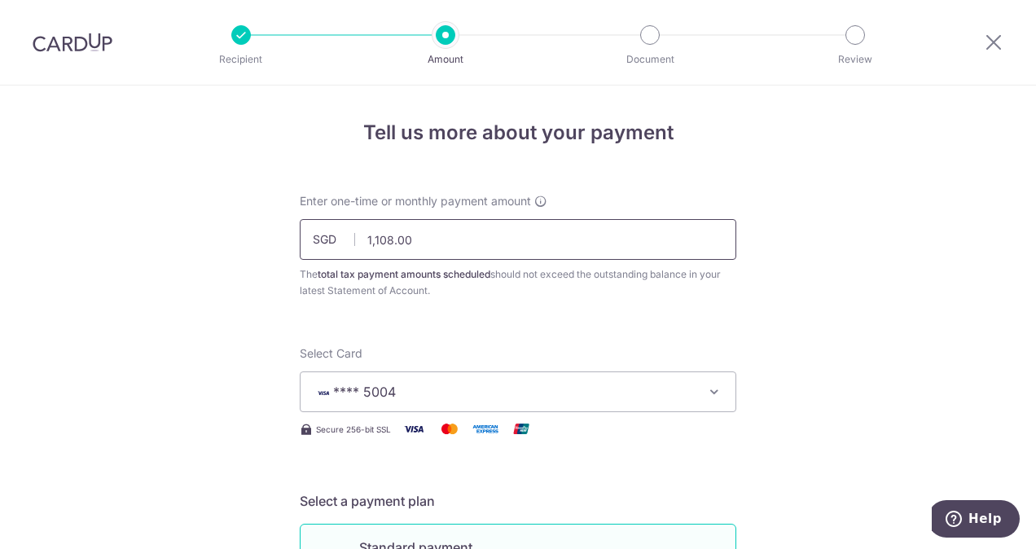
click at [386, 243] on input "1,108.00" at bounding box center [518, 239] width 436 height 41
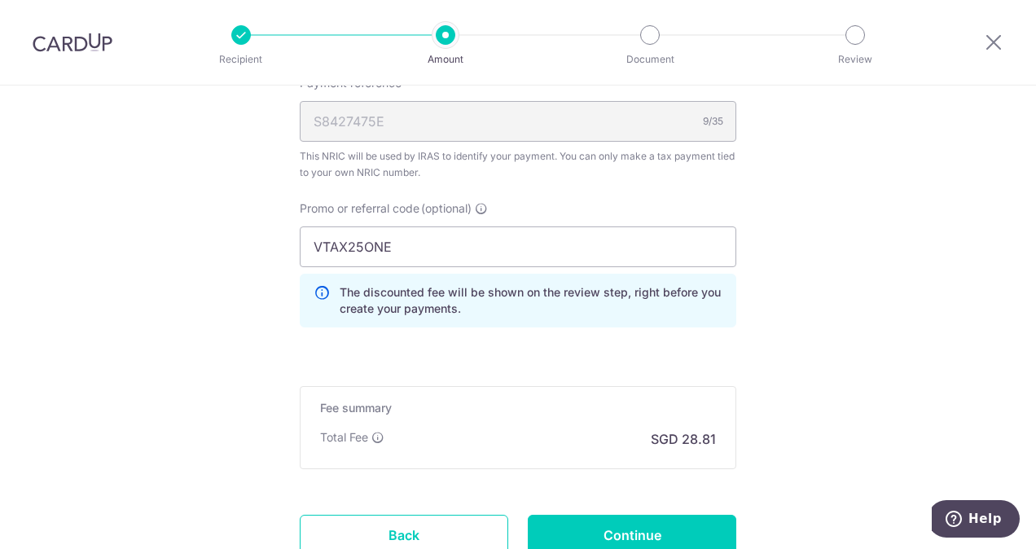
scroll to position [1119, 0]
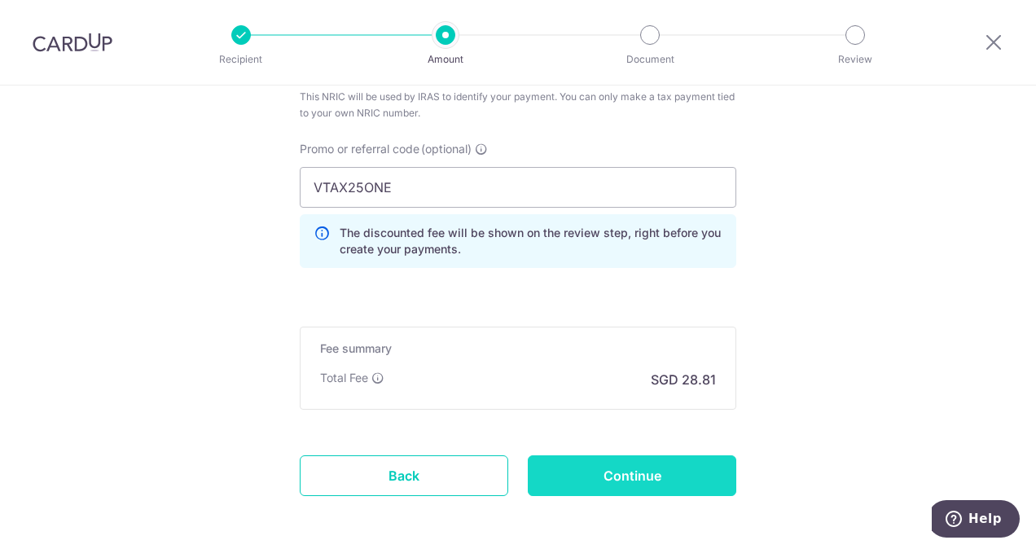
type input "1,095.00"
click at [675, 475] on input "Continue" at bounding box center [632, 475] width 208 height 41
type input "Update Schedule"
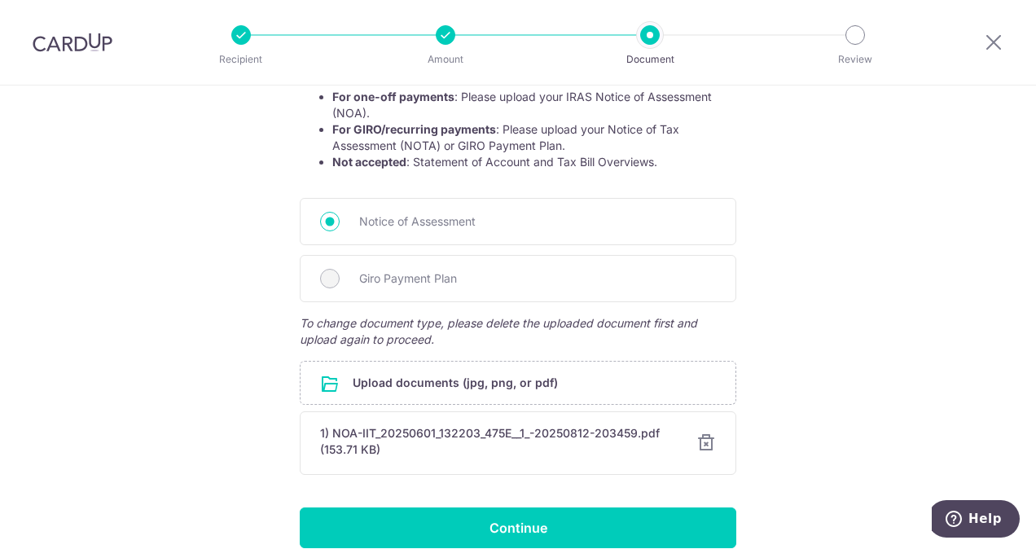
scroll to position [343, 0]
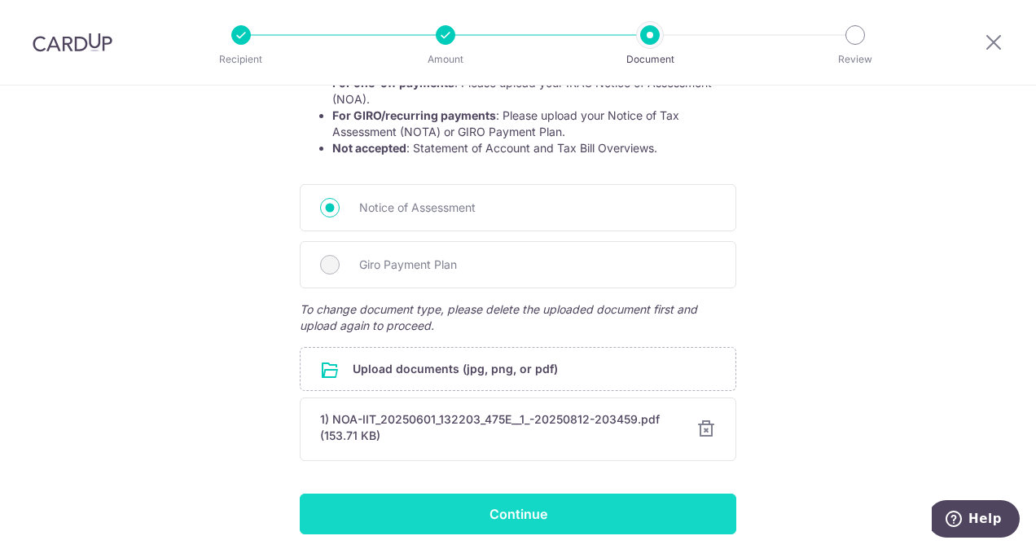
click at [553, 515] on input "Continue" at bounding box center [518, 513] width 436 height 41
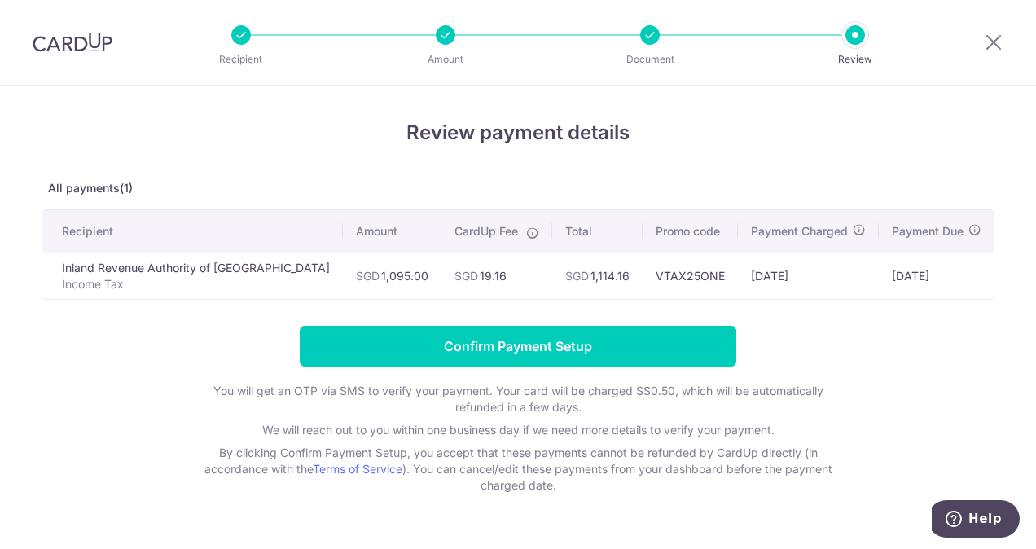
click at [470, 453] on p "By clicking Confirm Payment Setup, you accept that these payments cannot be ref…" at bounding box center [517, 469] width 651 height 49
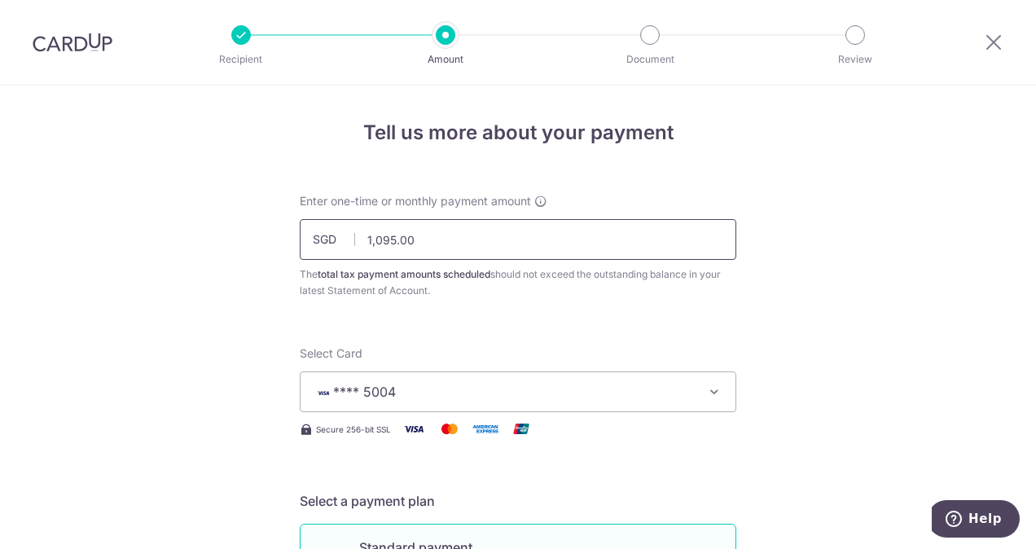
click at [440, 245] on input "1,095.00" at bounding box center [518, 239] width 436 height 41
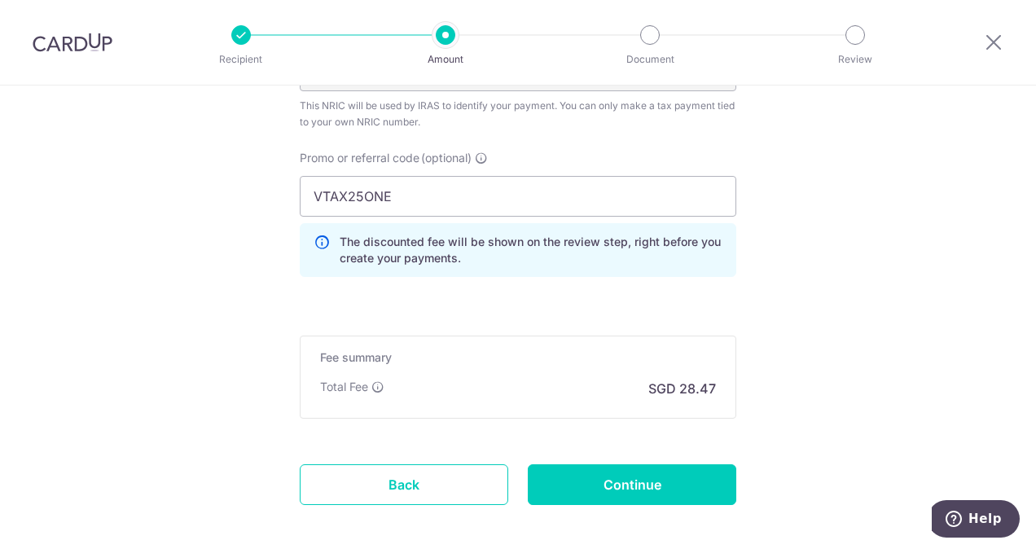
scroll to position [1151, 0]
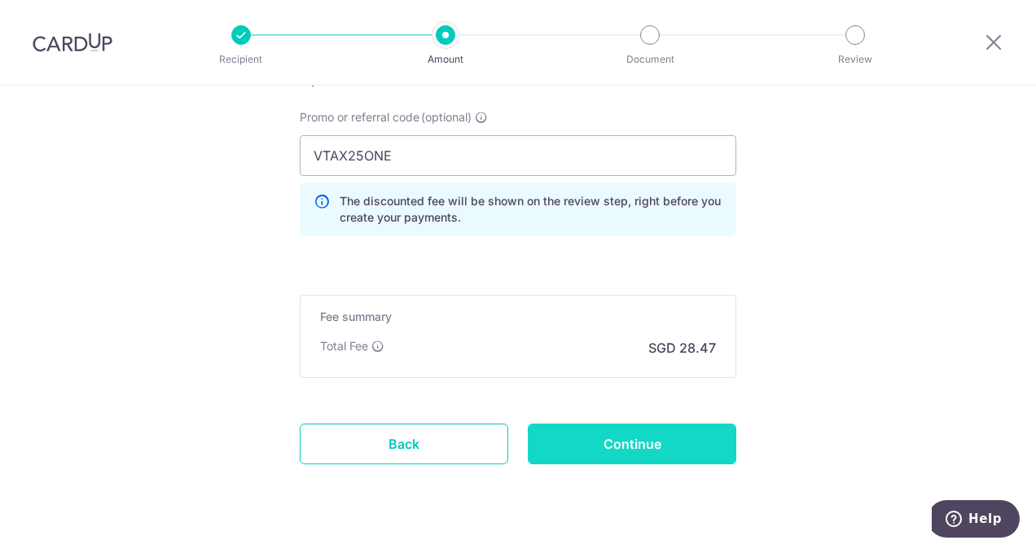
type input "1,095.50"
click at [635, 441] on input "Continue" at bounding box center [632, 443] width 208 height 41
type input "Update Schedule"
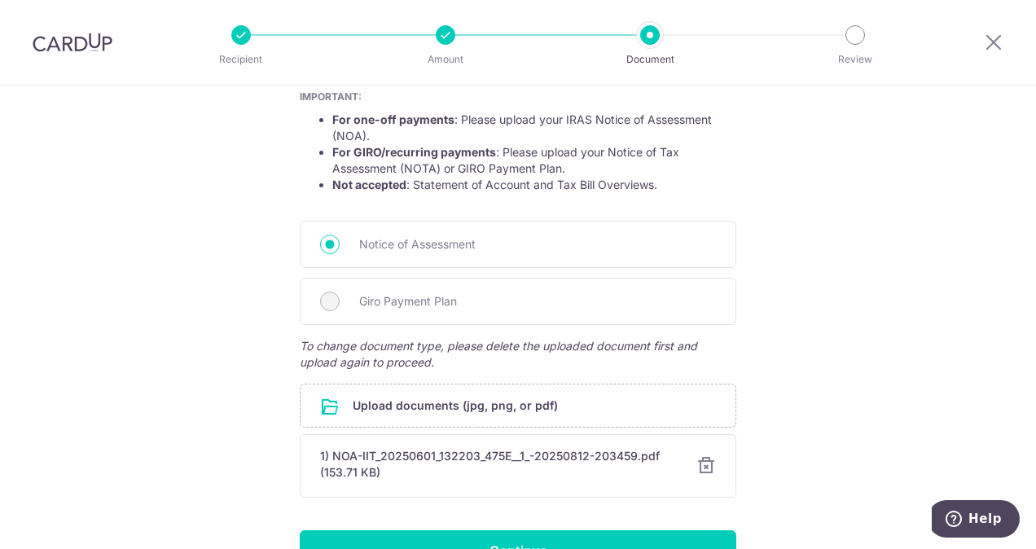
scroll to position [401, 0]
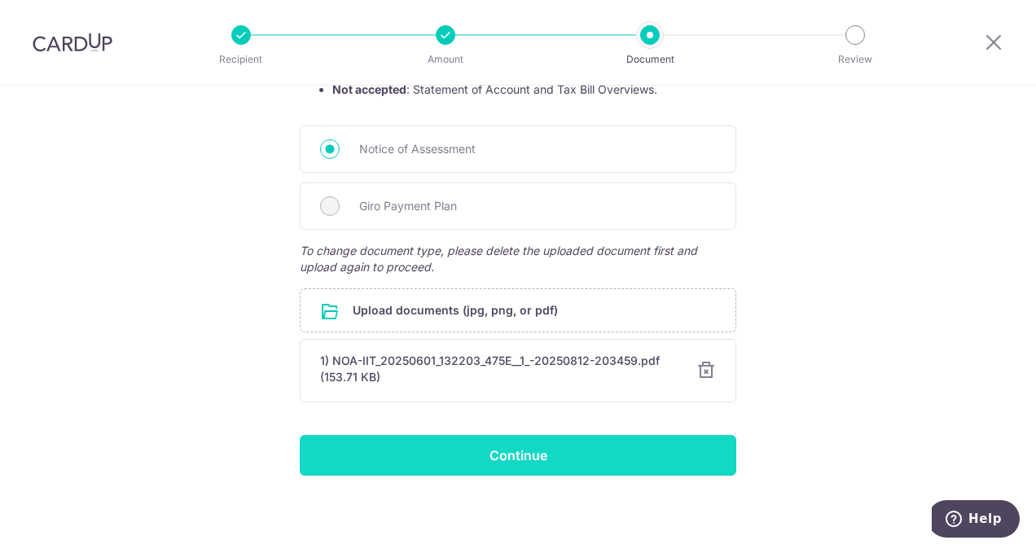
click at [543, 449] on input "Continue" at bounding box center [518, 455] width 436 height 41
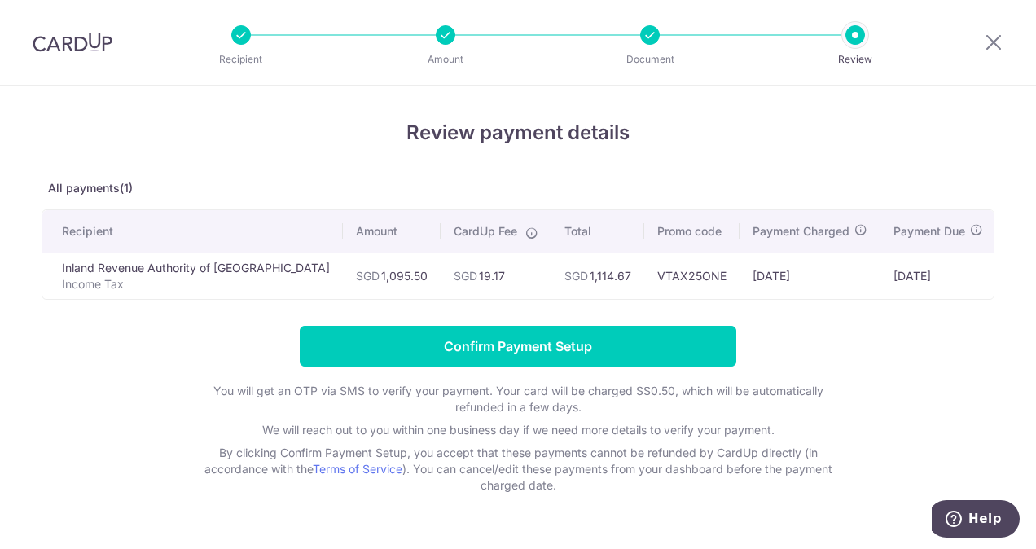
click at [484, 509] on div "Review payment details All payments(1) Recipient Amount CardUp Fee Total Promo …" at bounding box center [518, 337] width 1036 height 504
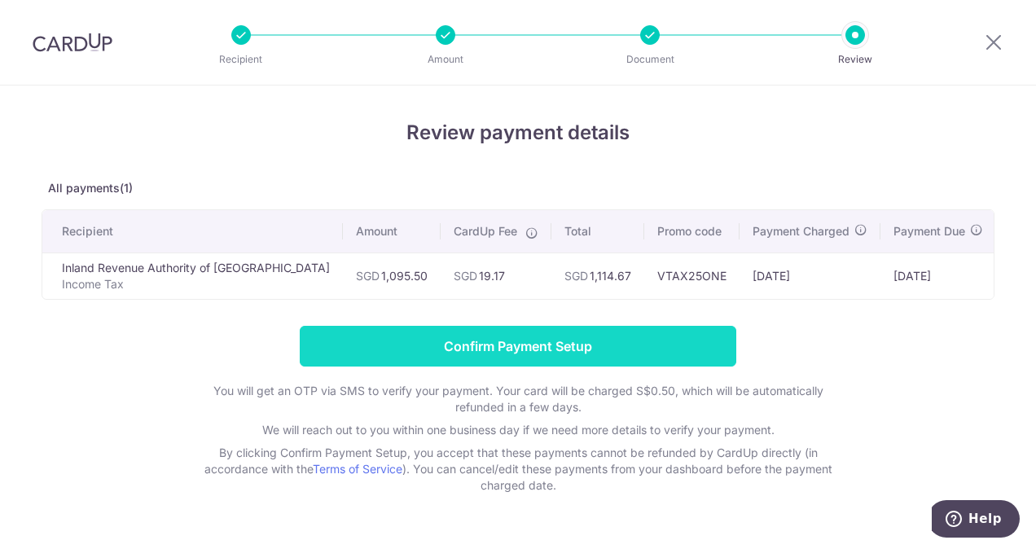
click at [547, 356] on input "Confirm Payment Setup" at bounding box center [518, 346] width 436 height 41
